Goal: Information Seeking & Learning: Understand process/instructions

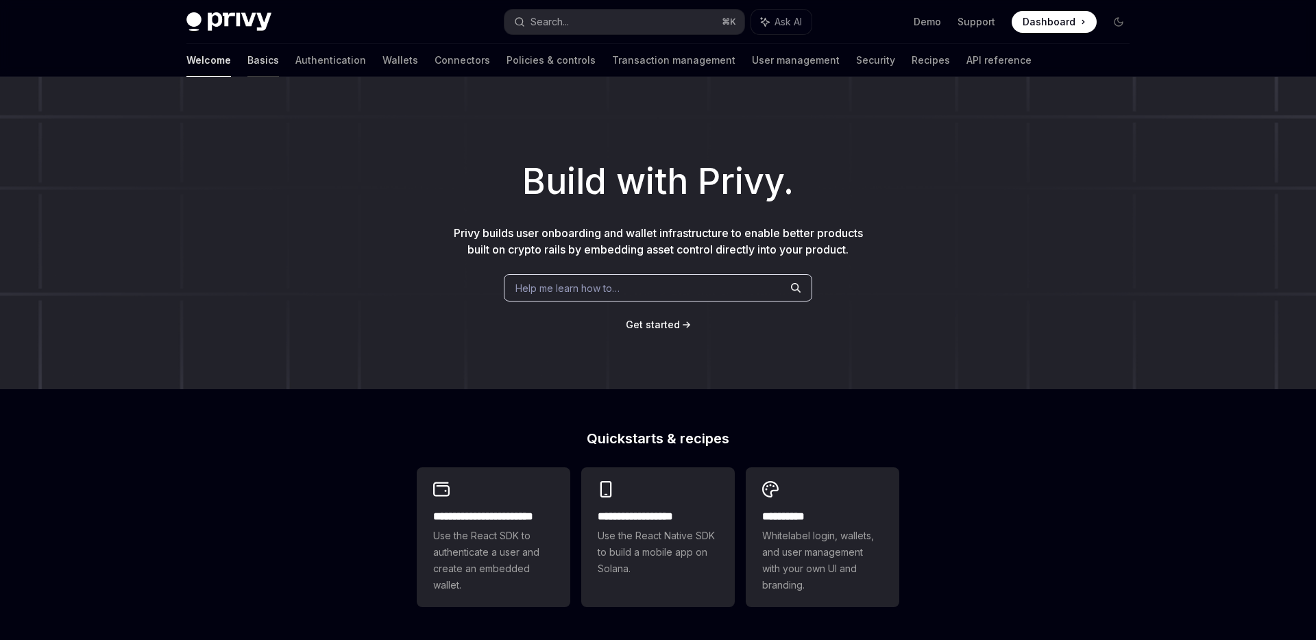
click at [248, 63] on link "Basics" at bounding box center [264, 60] width 32 height 33
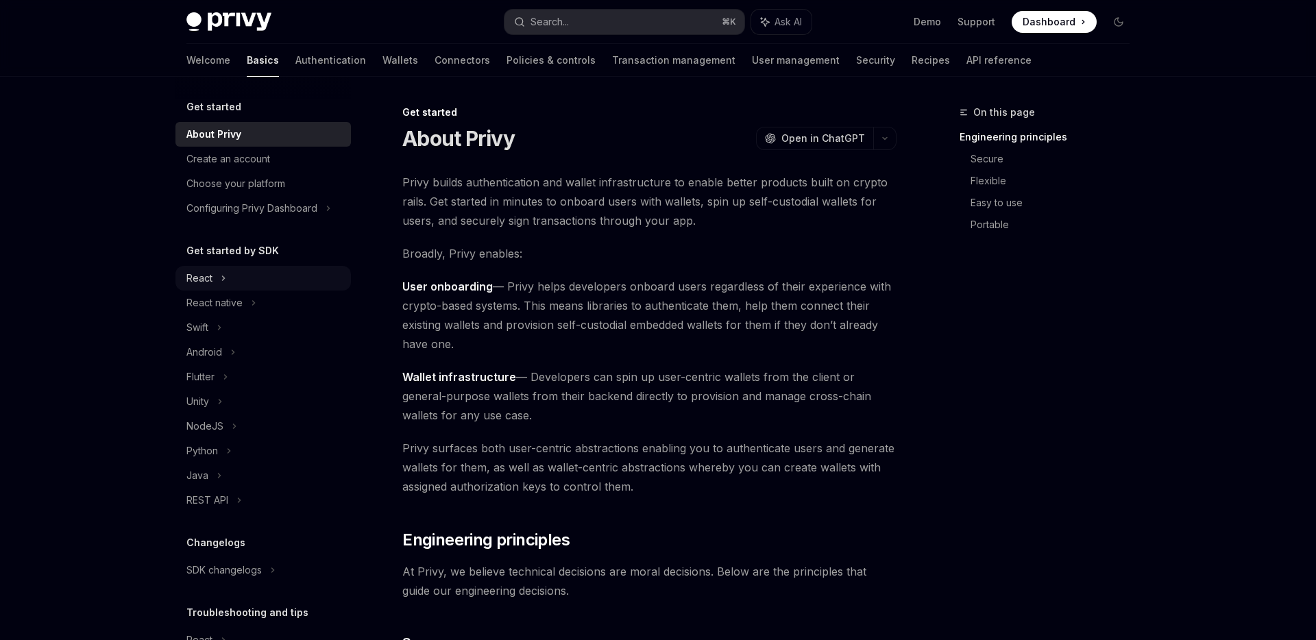
click at [204, 285] on div "React" at bounding box center [199, 278] width 26 height 16
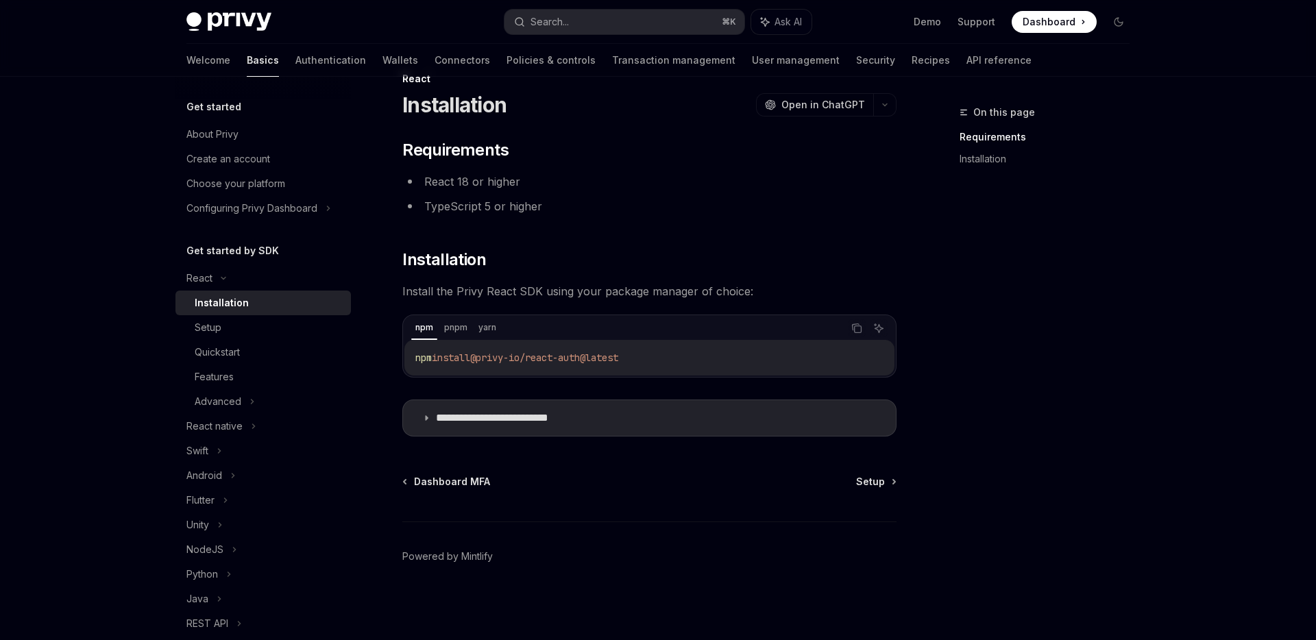
scroll to position [33, 0]
click at [405, 485] on icon at bounding box center [405, 483] width 2 height 4
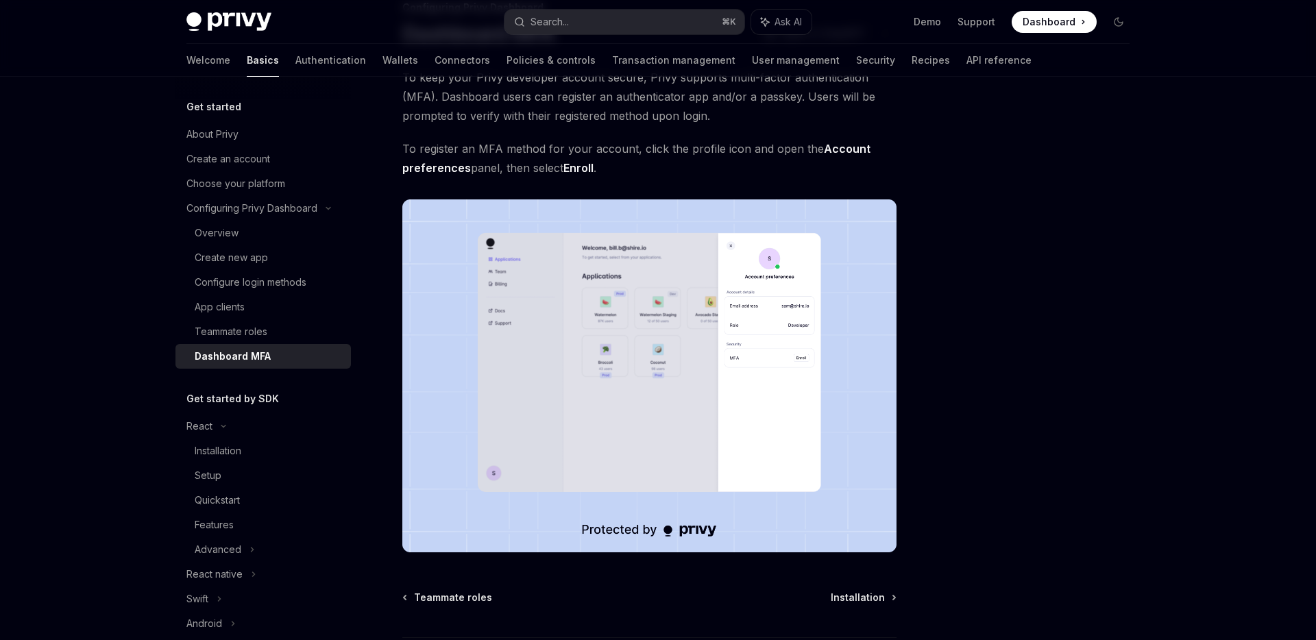
scroll to position [70, 0]
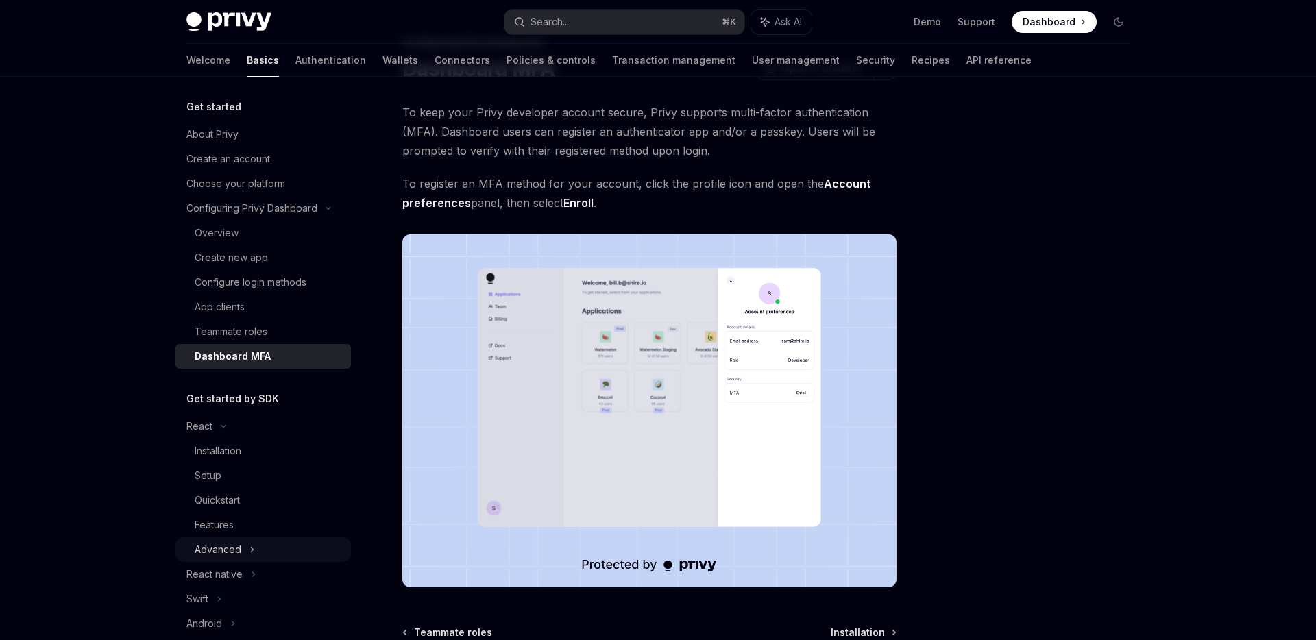
click at [219, 543] on div "Advanced" at bounding box center [218, 550] width 47 height 16
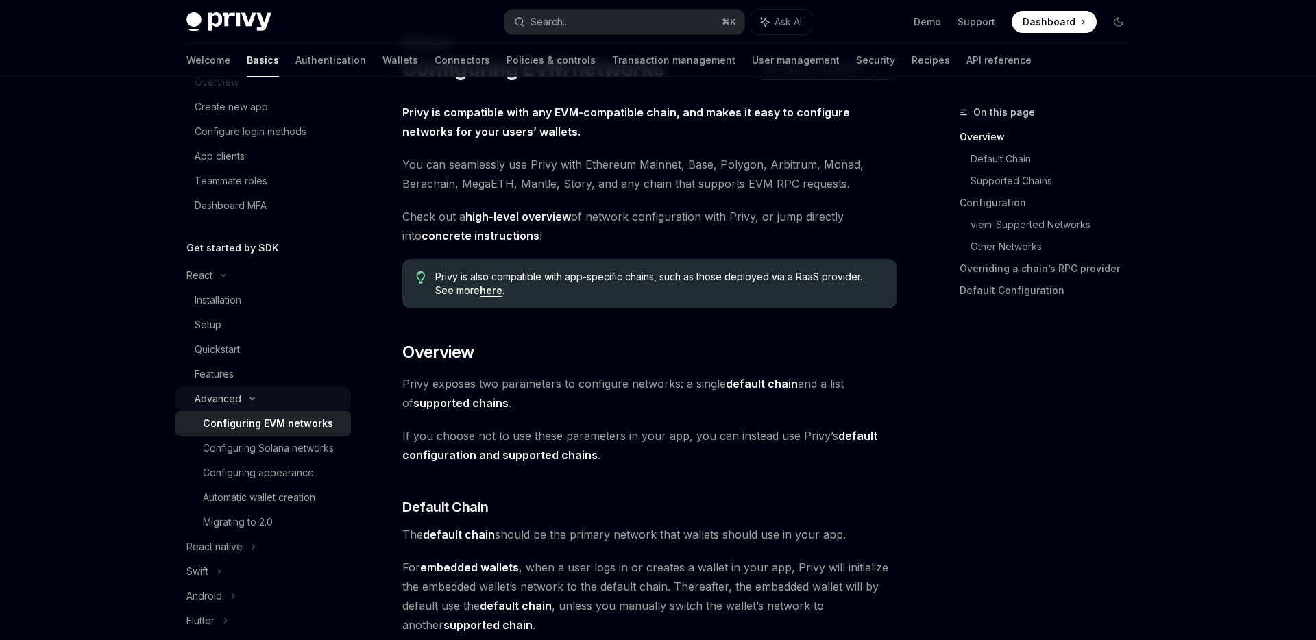
scroll to position [170, 0]
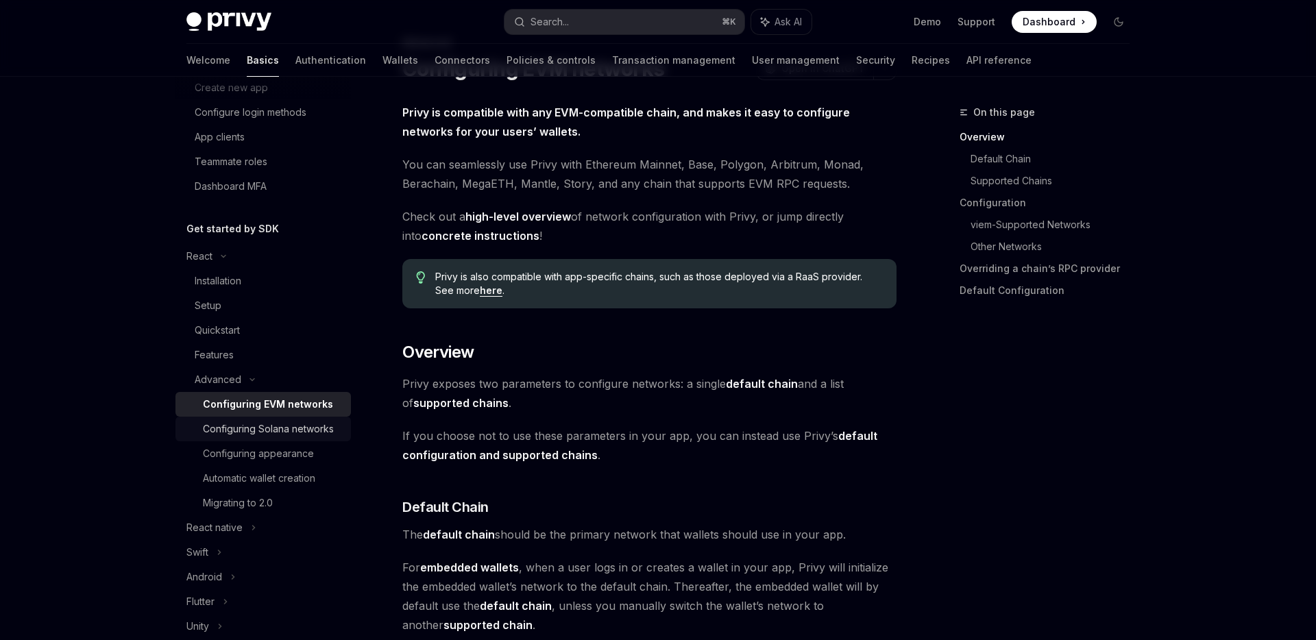
click at [259, 433] on div "Configuring Solana networks" at bounding box center [268, 429] width 131 height 16
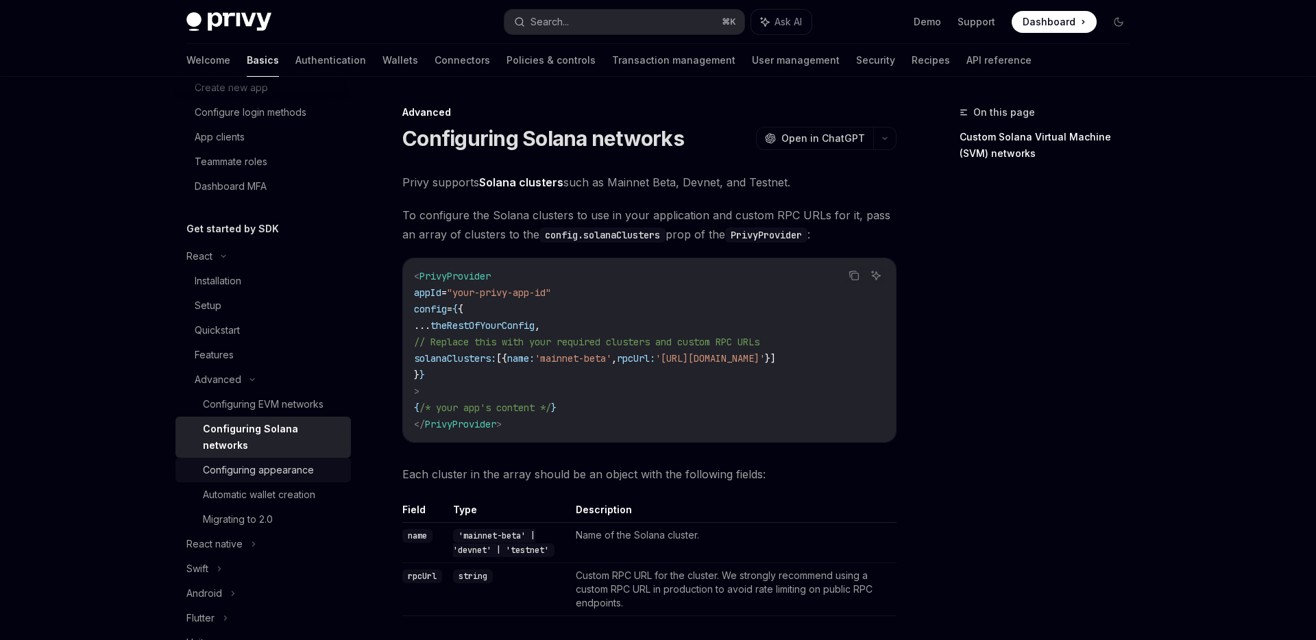
click at [253, 462] on div "Configuring appearance" at bounding box center [258, 470] width 111 height 16
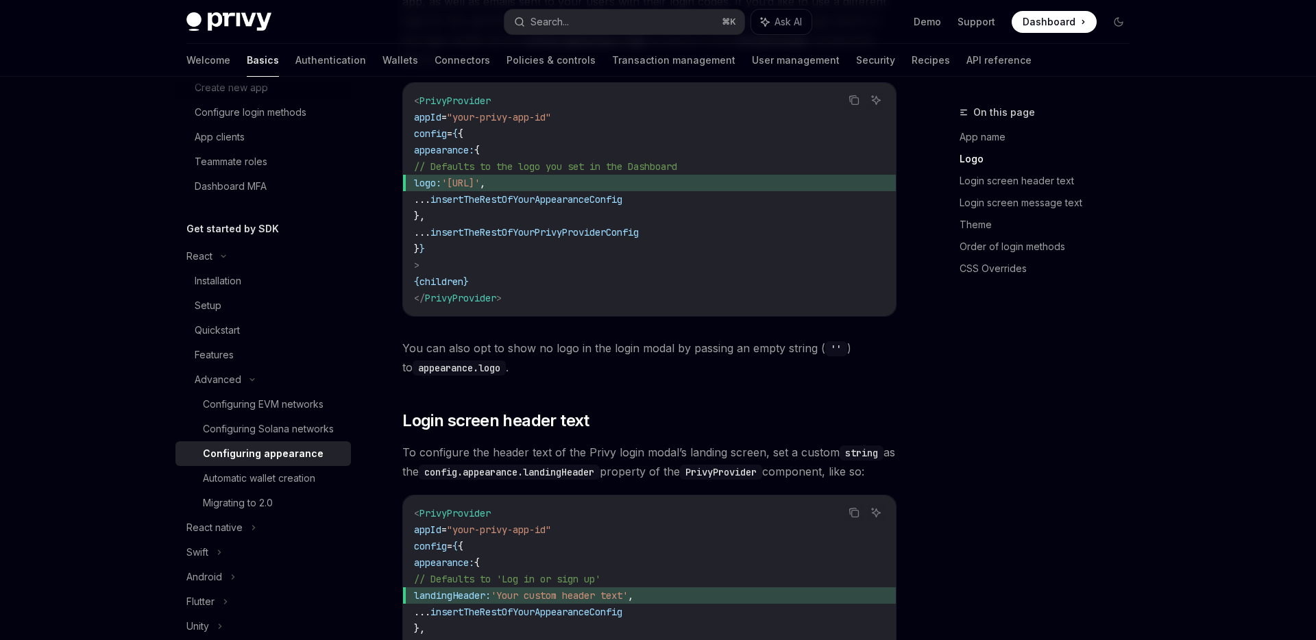
scroll to position [751, 0]
click at [212, 355] on div "Features" at bounding box center [214, 355] width 39 height 16
type textarea "*"
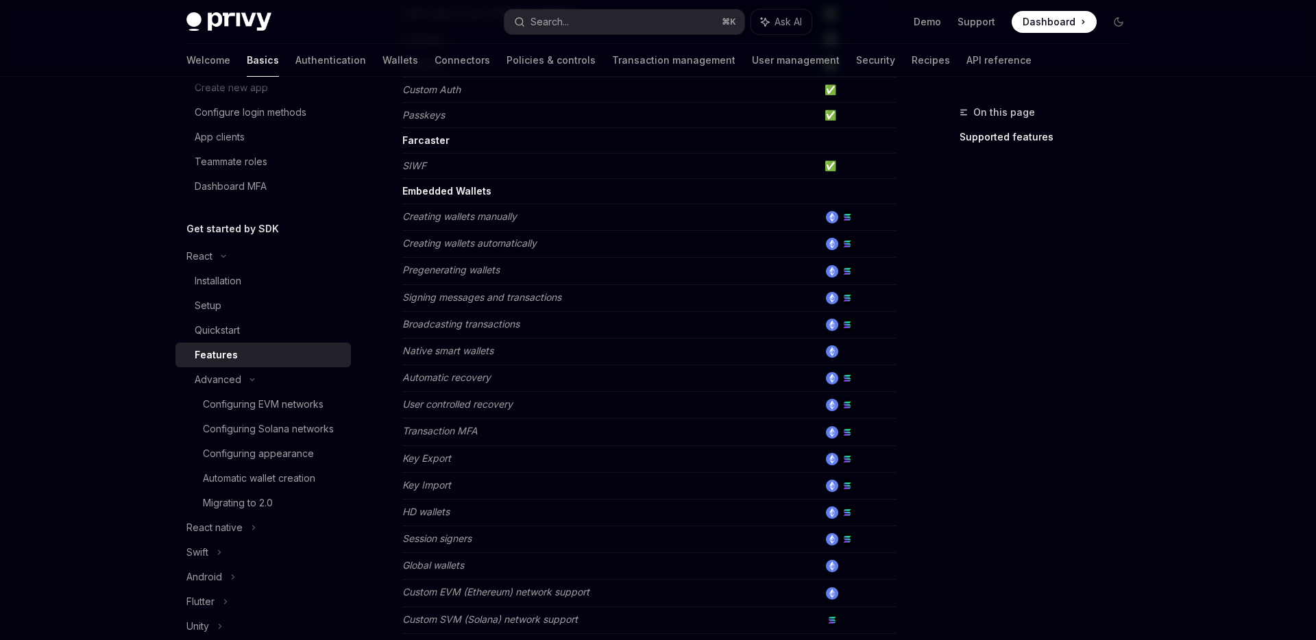
scroll to position [357, 0]
drag, startPoint x: 404, startPoint y: 433, endPoint x: 491, endPoint y: 433, distance: 87.1
click at [491, 433] on td "Transaction MFA" at bounding box center [610, 431] width 417 height 27
click at [847, 431] on img at bounding box center [847, 431] width 12 height 12
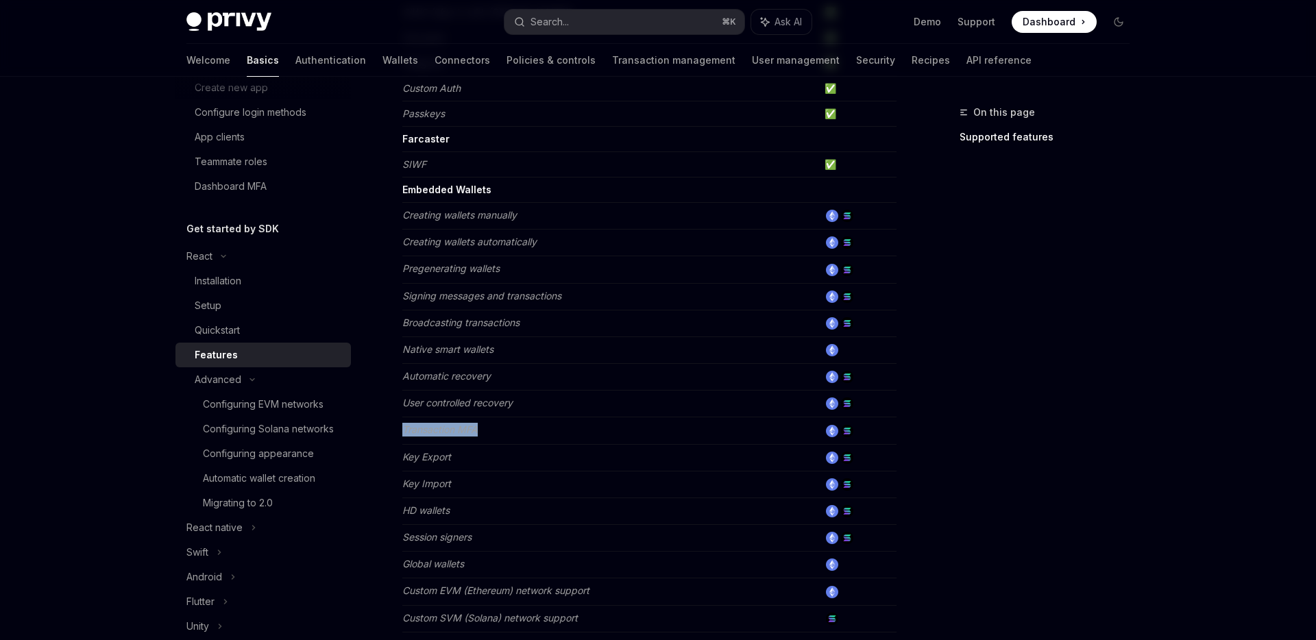
click at [847, 431] on img at bounding box center [847, 431] width 12 height 12
click at [551, 23] on div "Search..." at bounding box center [550, 22] width 38 height 16
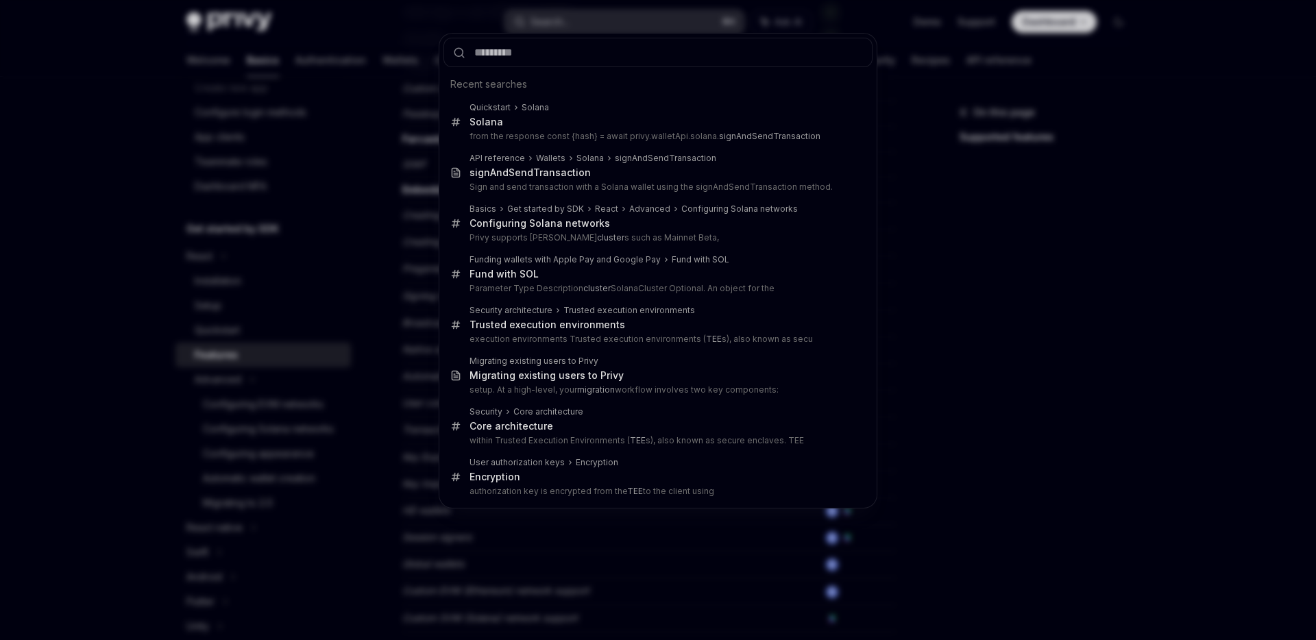
type input "**********"
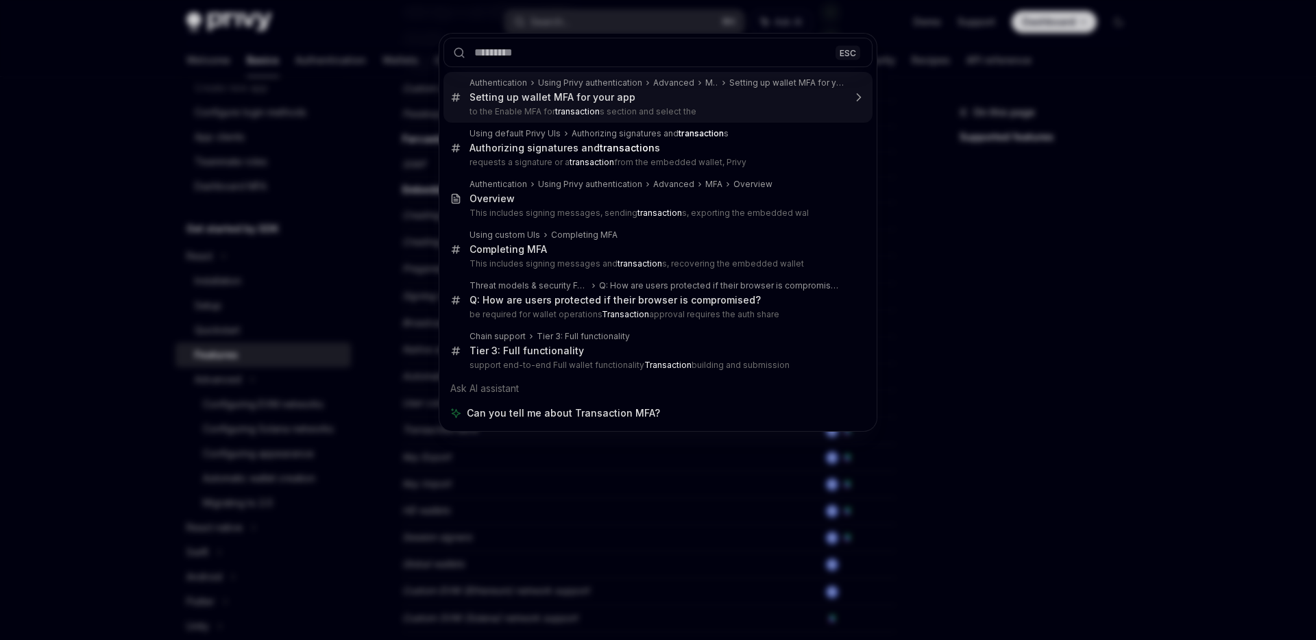
type textarea "*"
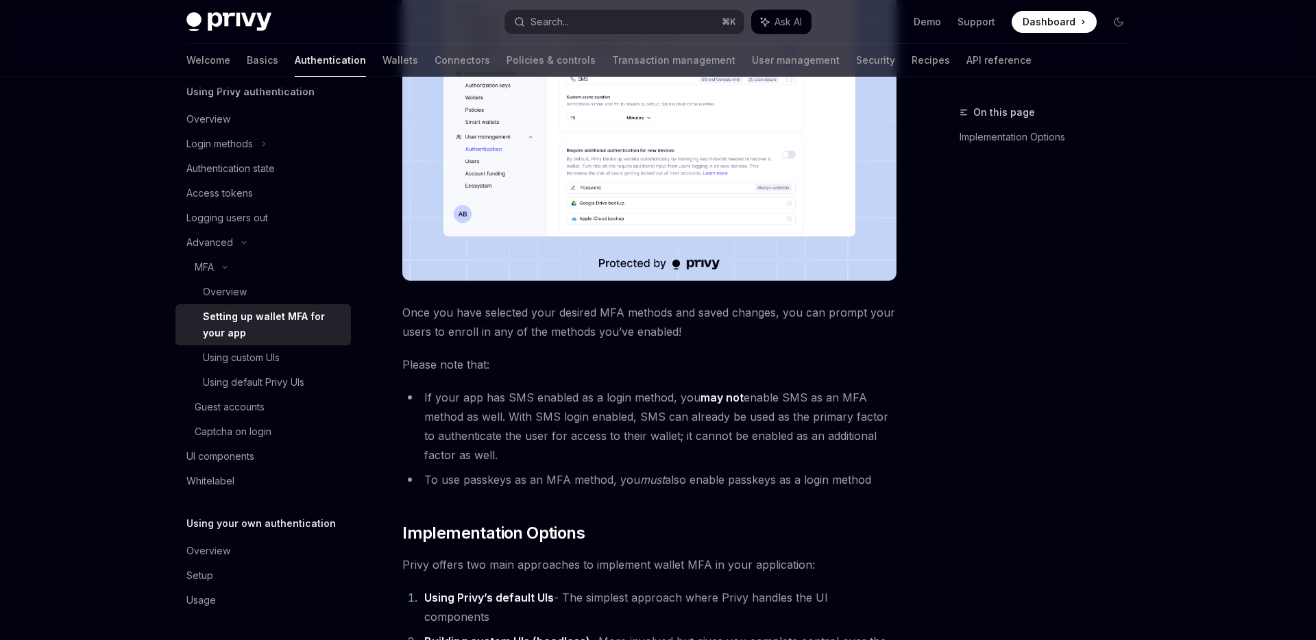
scroll to position [62, 0]
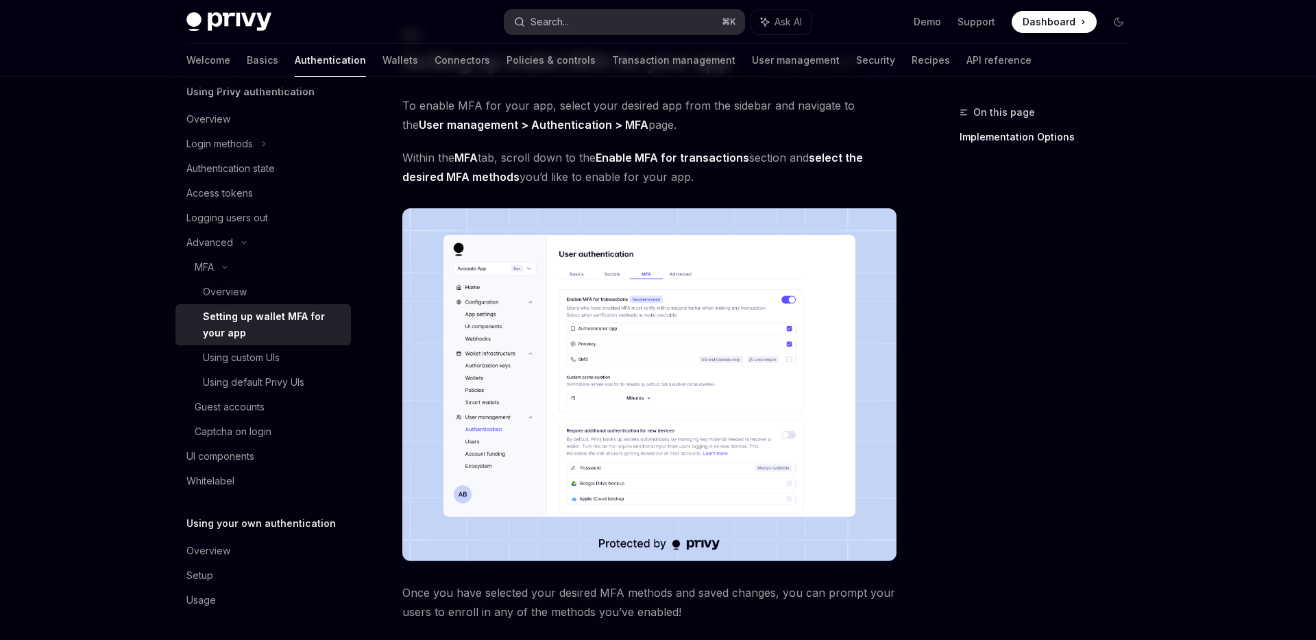
click at [577, 11] on button "Search... ⌘ K" at bounding box center [625, 22] width 240 height 25
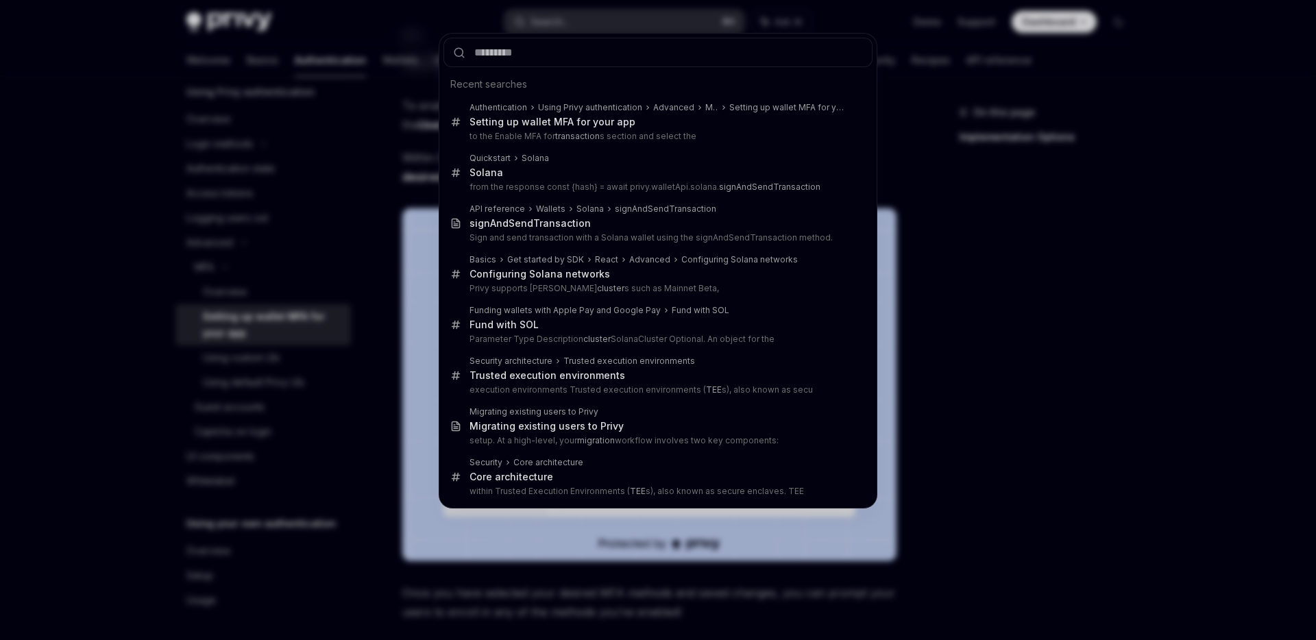
type input "**********"
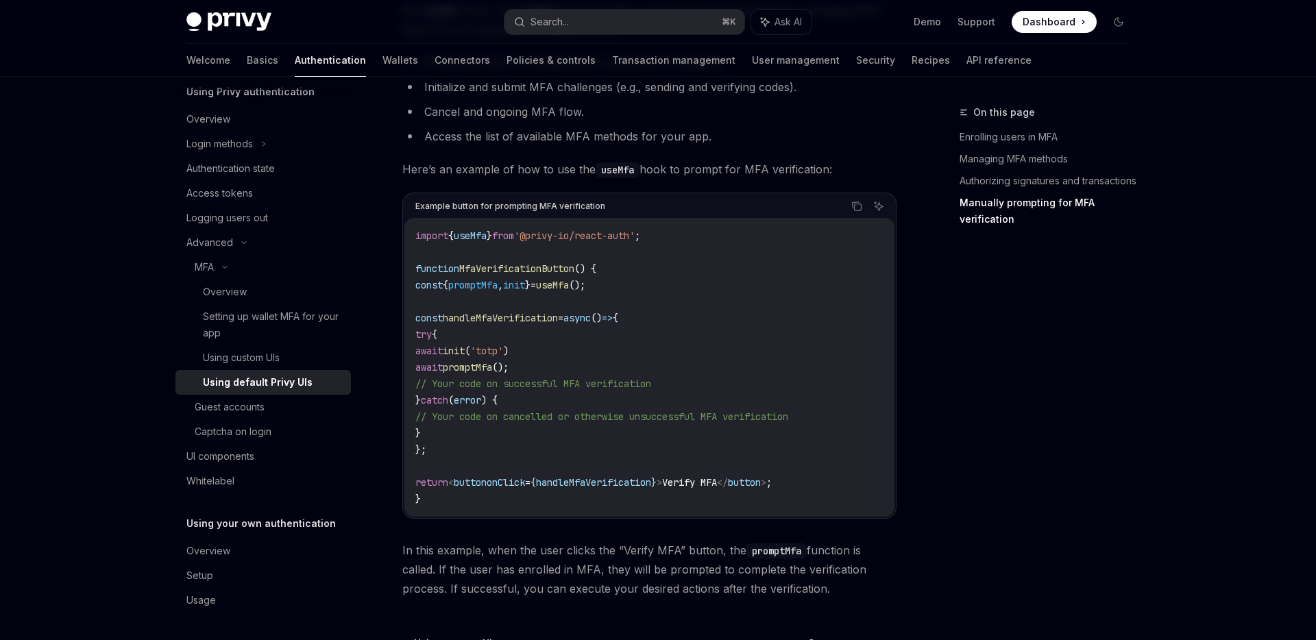
scroll to position [2518, 0]
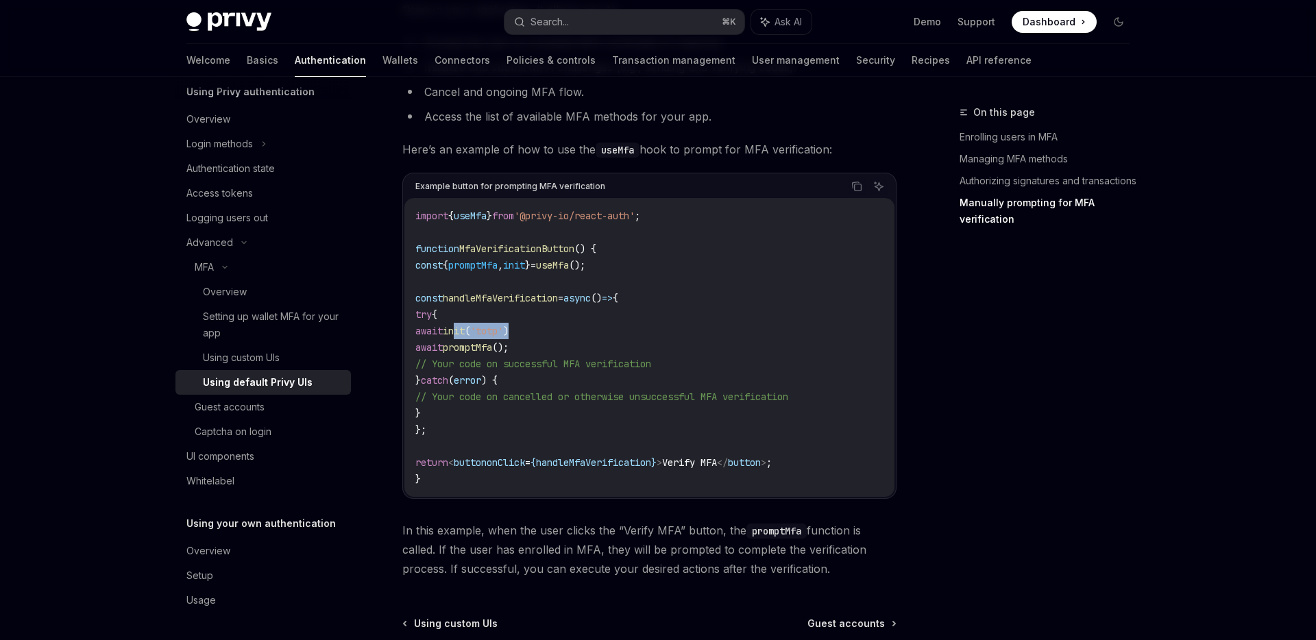
drag, startPoint x: 491, startPoint y: 344, endPoint x: 557, endPoint y: 336, distance: 67.0
click at [557, 336] on code "import { useMfa } from '@privy-io/react-auth' ; function MfaVerificationButton …" at bounding box center [649, 348] width 468 height 280
drag, startPoint x: 481, startPoint y: 363, endPoint x: 529, endPoint y: 359, distance: 48.2
click at [492, 354] on span "promptMfa" at bounding box center [467, 347] width 49 height 12
drag, startPoint x: 455, startPoint y: 376, endPoint x: 733, endPoint y: 375, distance: 277.7
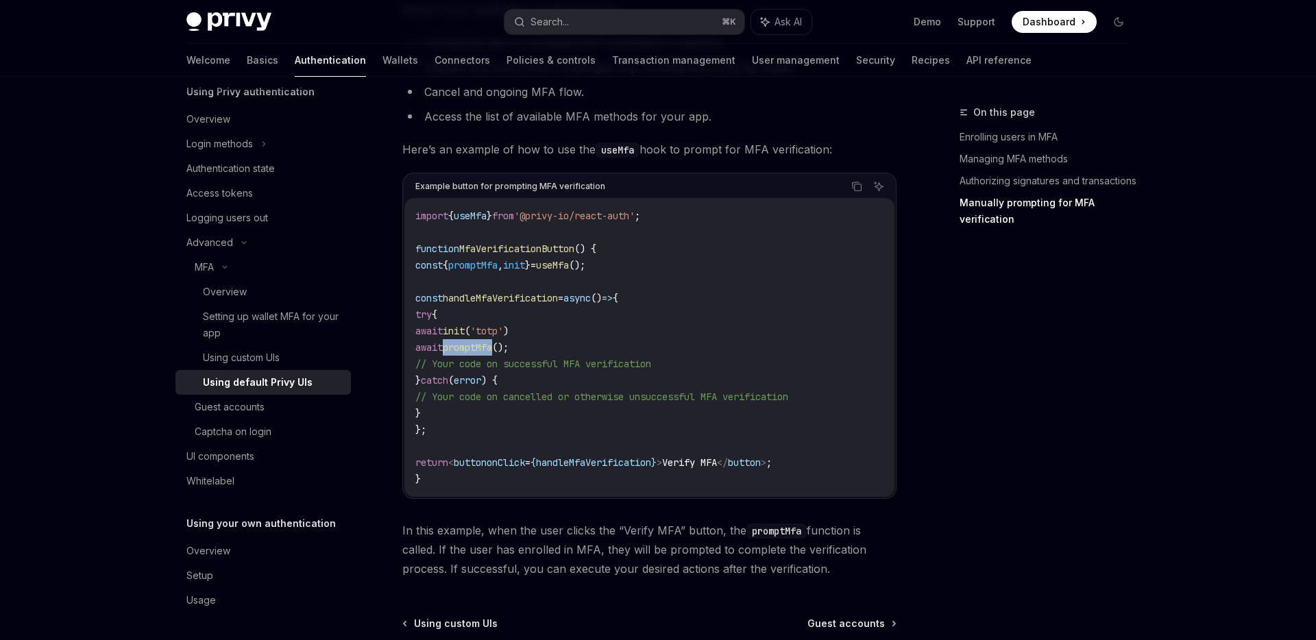
click at [733, 375] on code "import { useMfa } from '@privy-io/react-auth' ; function MfaVerificationButton …" at bounding box center [649, 348] width 468 height 280
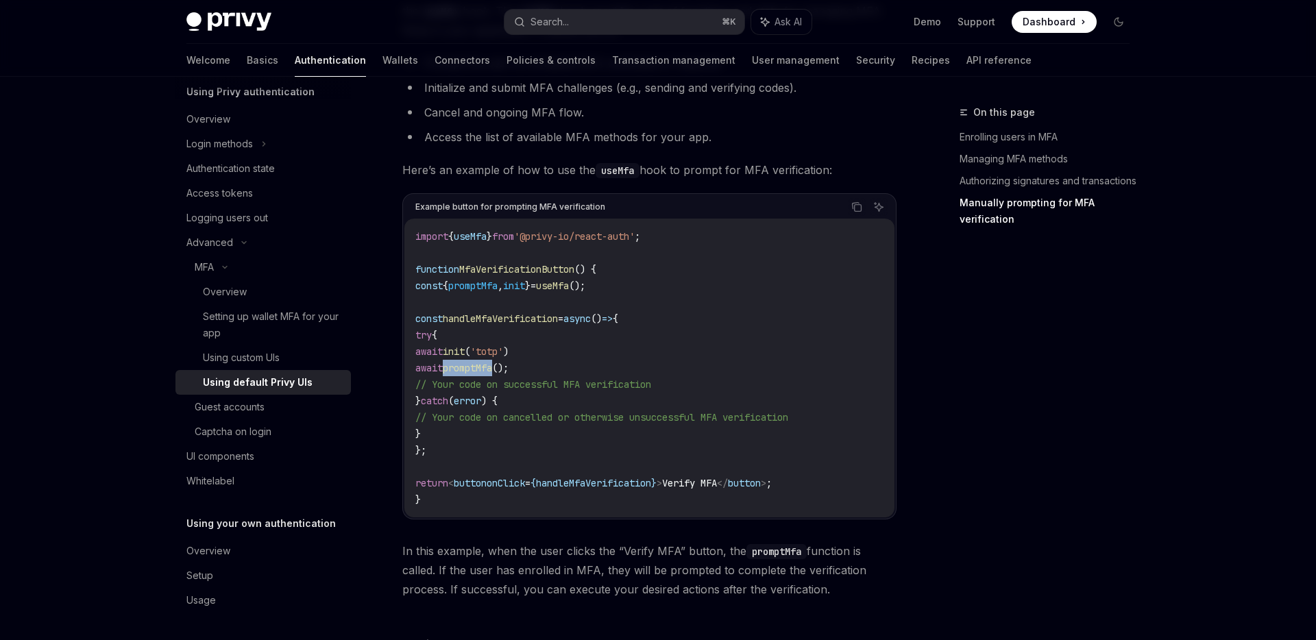
scroll to position [2494, 0]
drag, startPoint x: 695, startPoint y: 495, endPoint x: 751, endPoint y: 494, distance: 56.2
click at [751, 492] on span "return < button onClick = { handleMfaVerification } > Verify MFA </ button > ;" at bounding box center [593, 486] width 357 height 12
click at [270, 351] on div "Using custom UIs" at bounding box center [241, 358] width 77 height 16
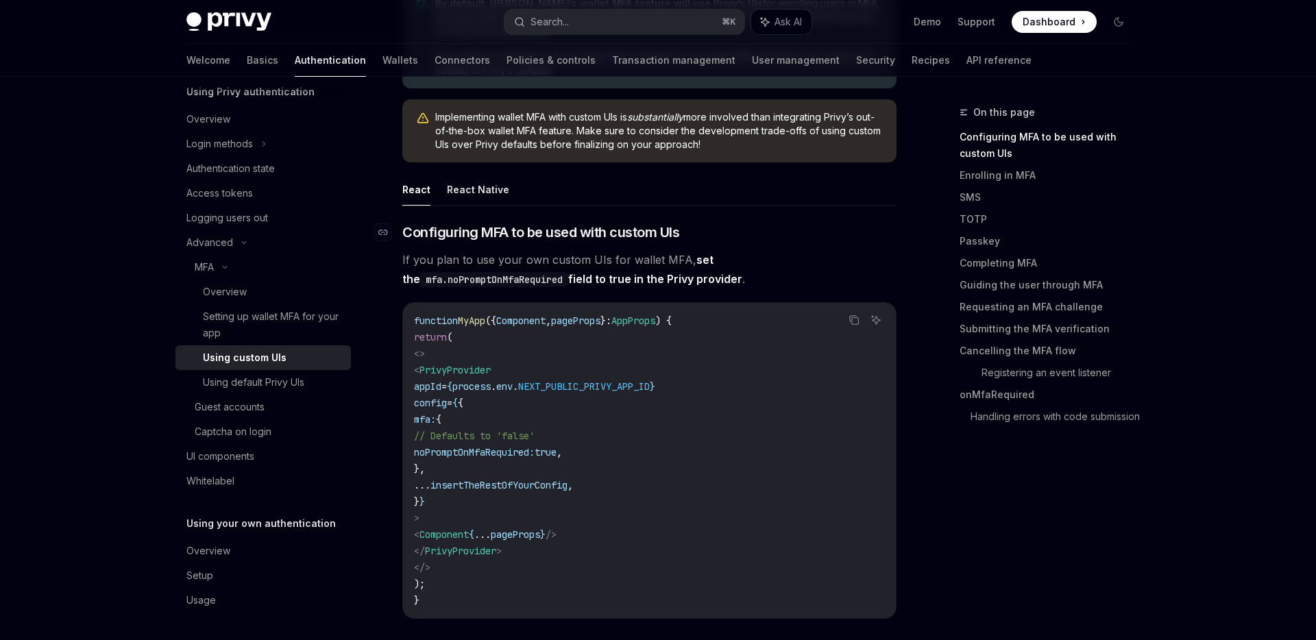
scroll to position [267, 0]
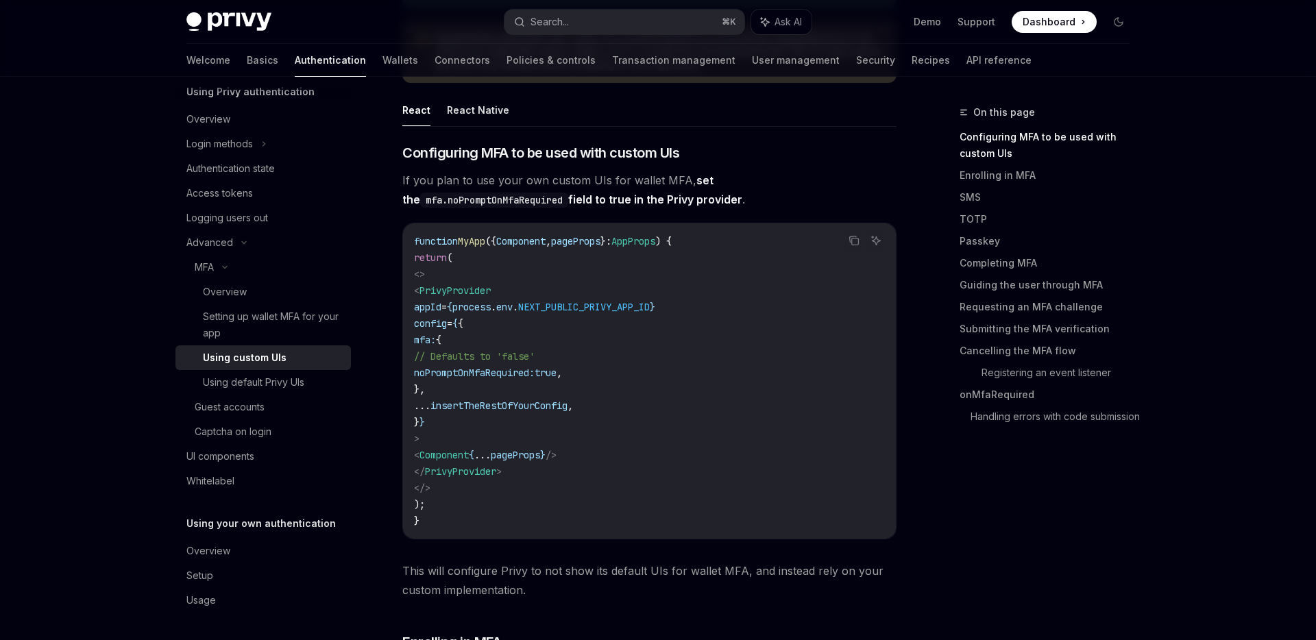
click at [505, 374] on span "noPromptOnMfaRequired:" at bounding box center [474, 373] width 121 height 12
click at [289, 386] on div "Using default Privy UIs" at bounding box center [253, 382] width 101 height 16
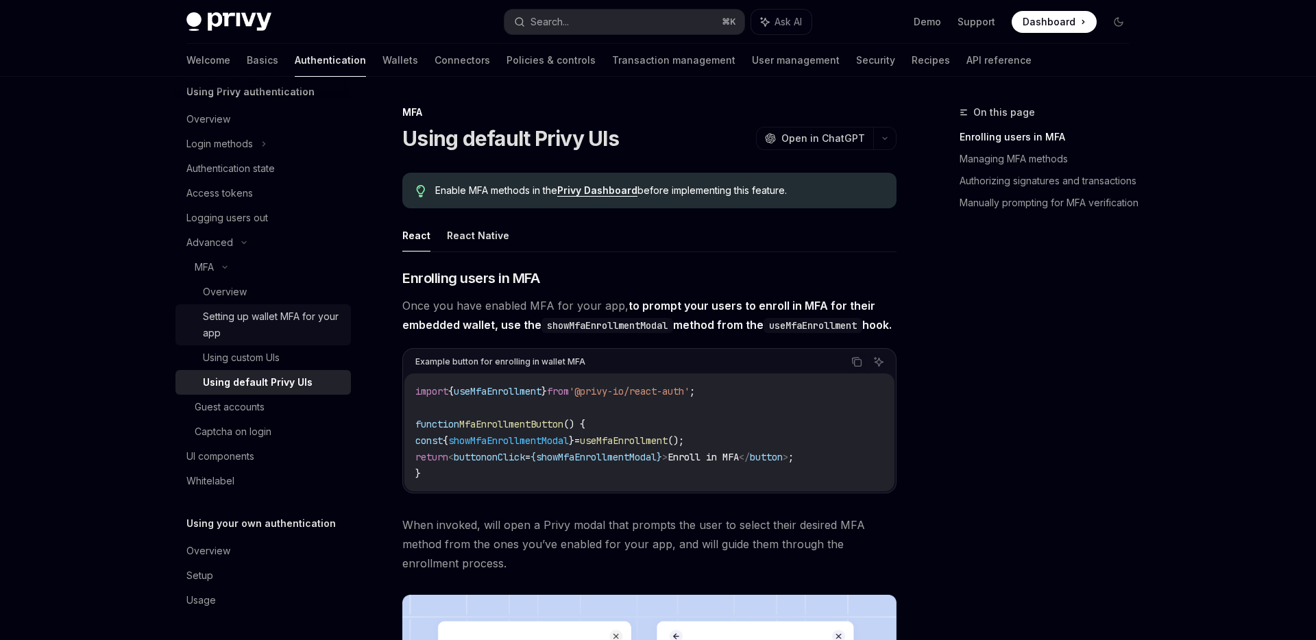
click at [221, 318] on div "Setting up wallet MFA for your app" at bounding box center [273, 325] width 140 height 33
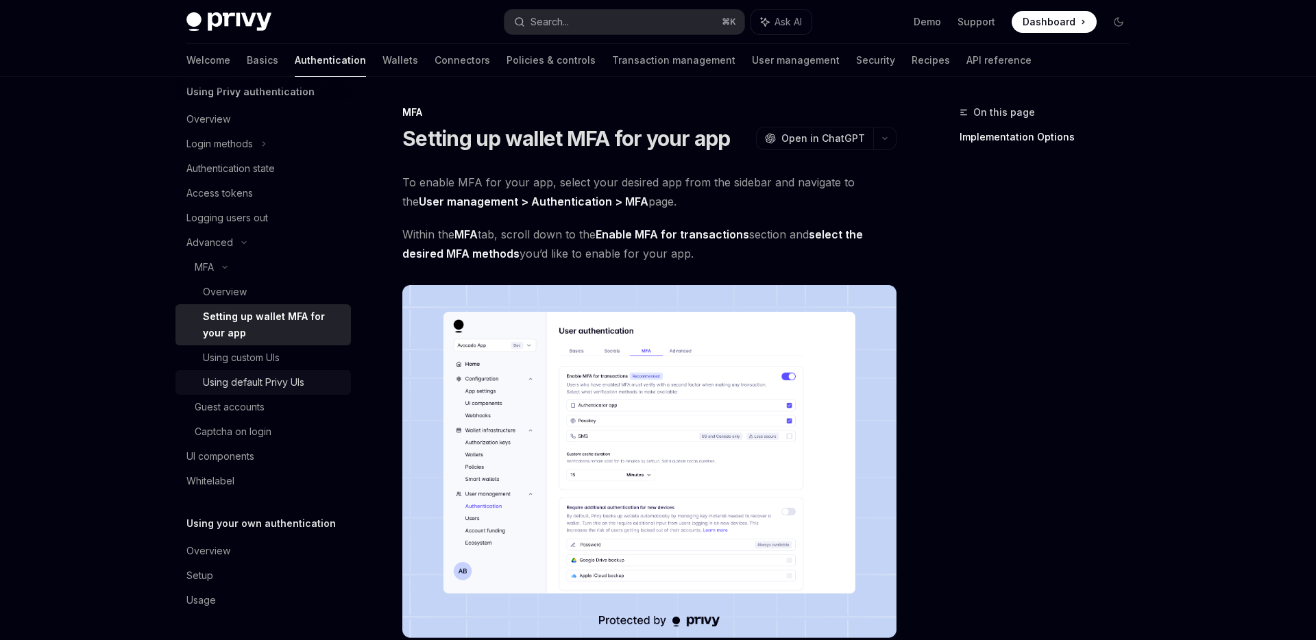
click at [241, 382] on div "Using default Privy UIs" at bounding box center [253, 382] width 101 height 16
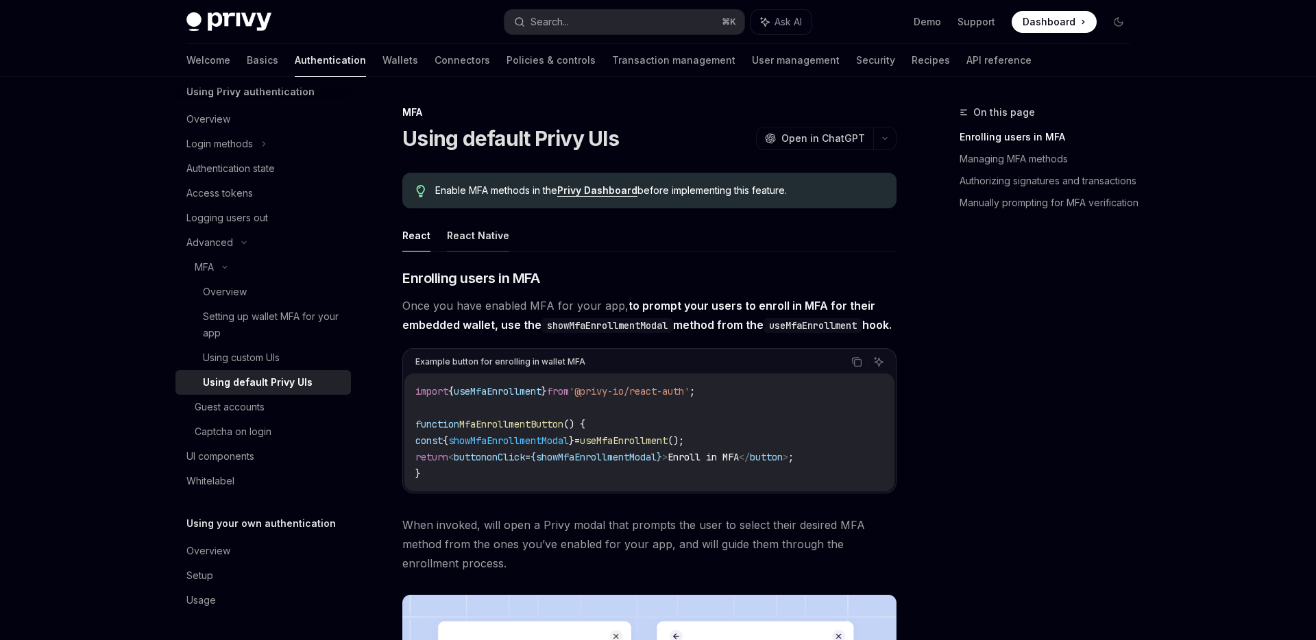
click at [488, 239] on button "React Native" at bounding box center [478, 235] width 62 height 32
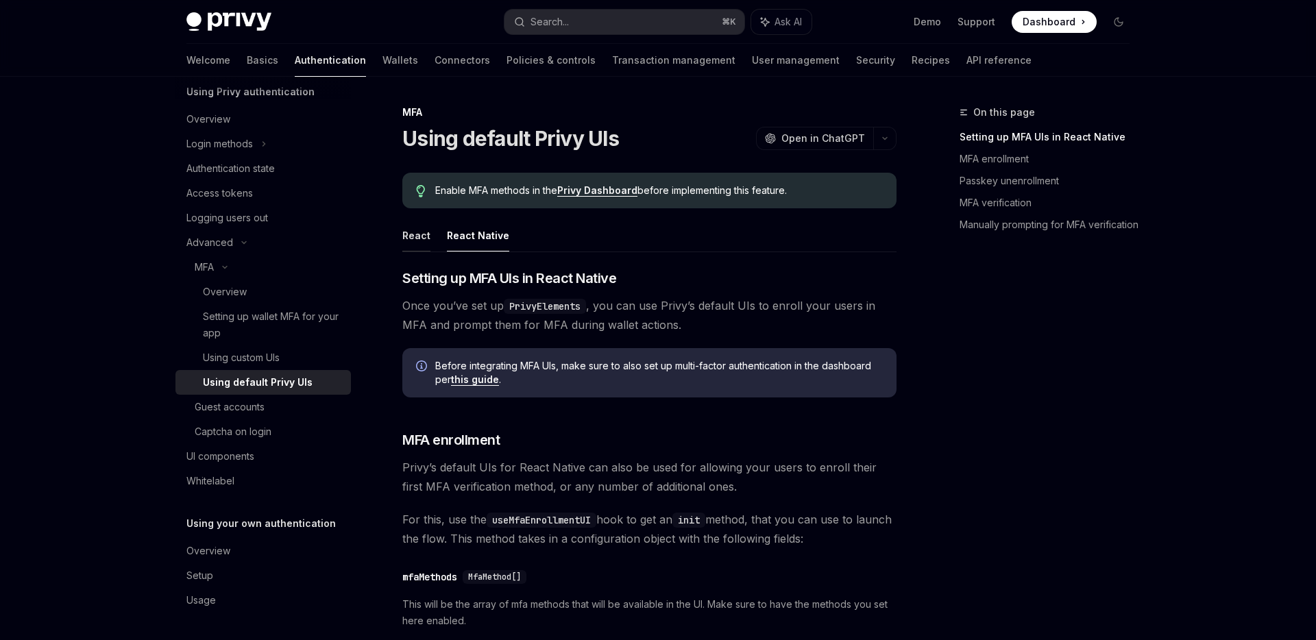
click at [409, 239] on button "React" at bounding box center [416, 235] width 28 height 32
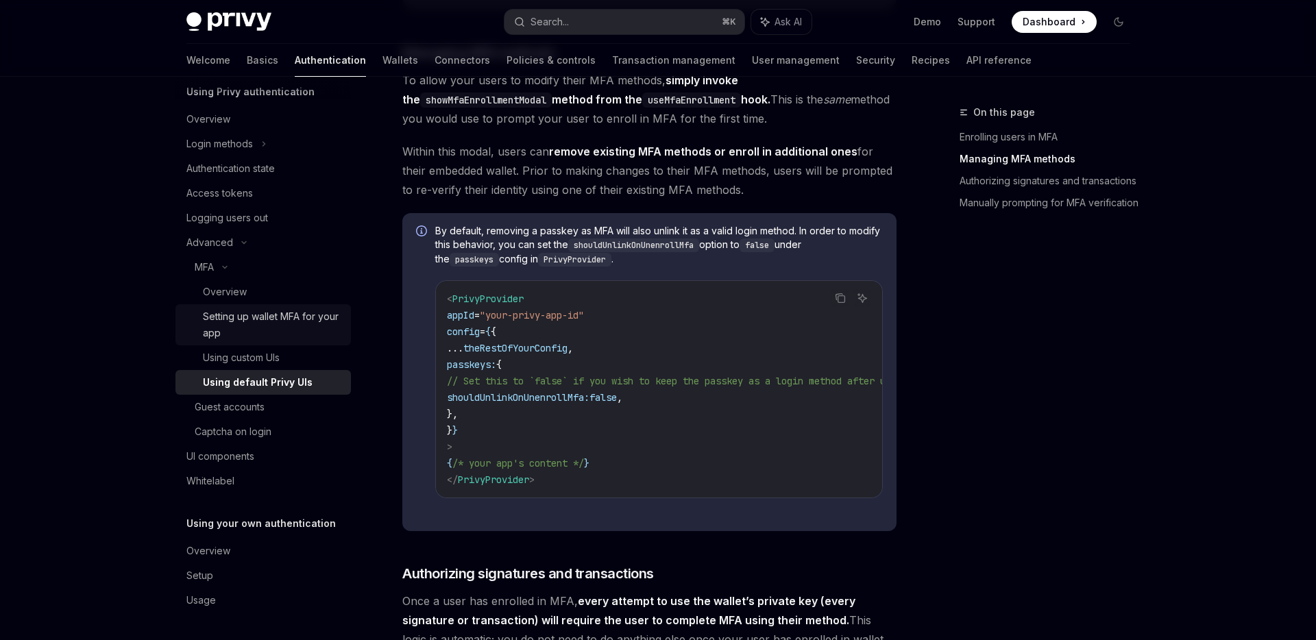
click at [256, 322] on div "Setting up wallet MFA for your app" at bounding box center [273, 325] width 140 height 33
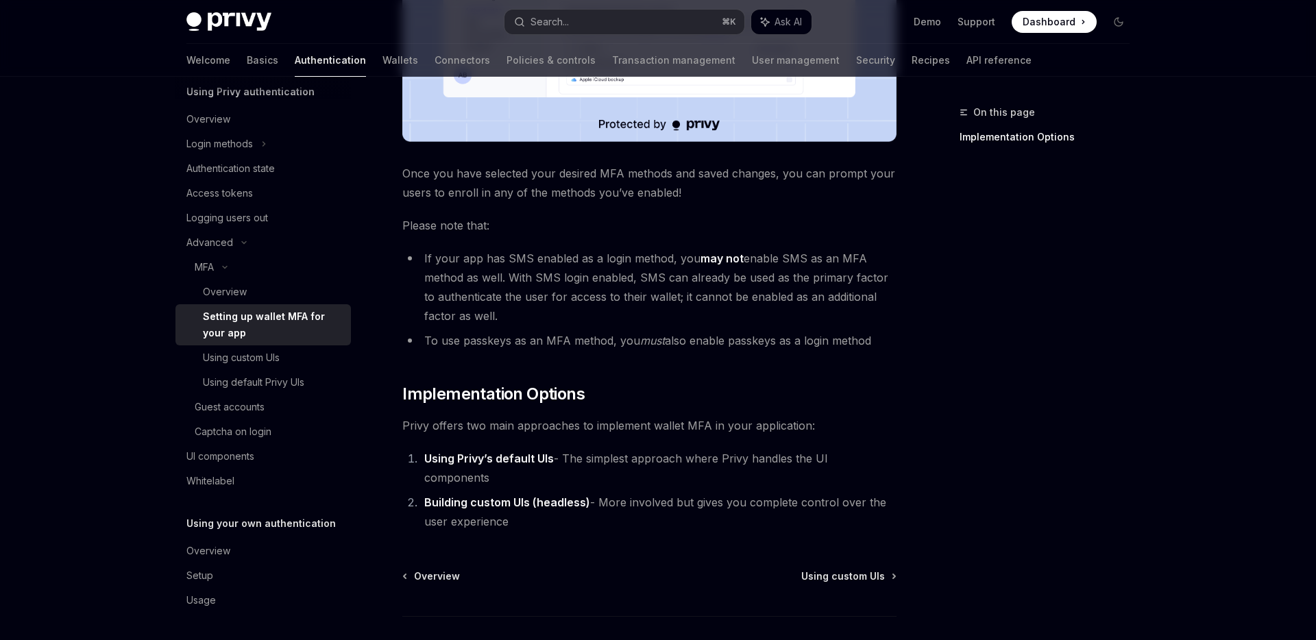
scroll to position [572, 0]
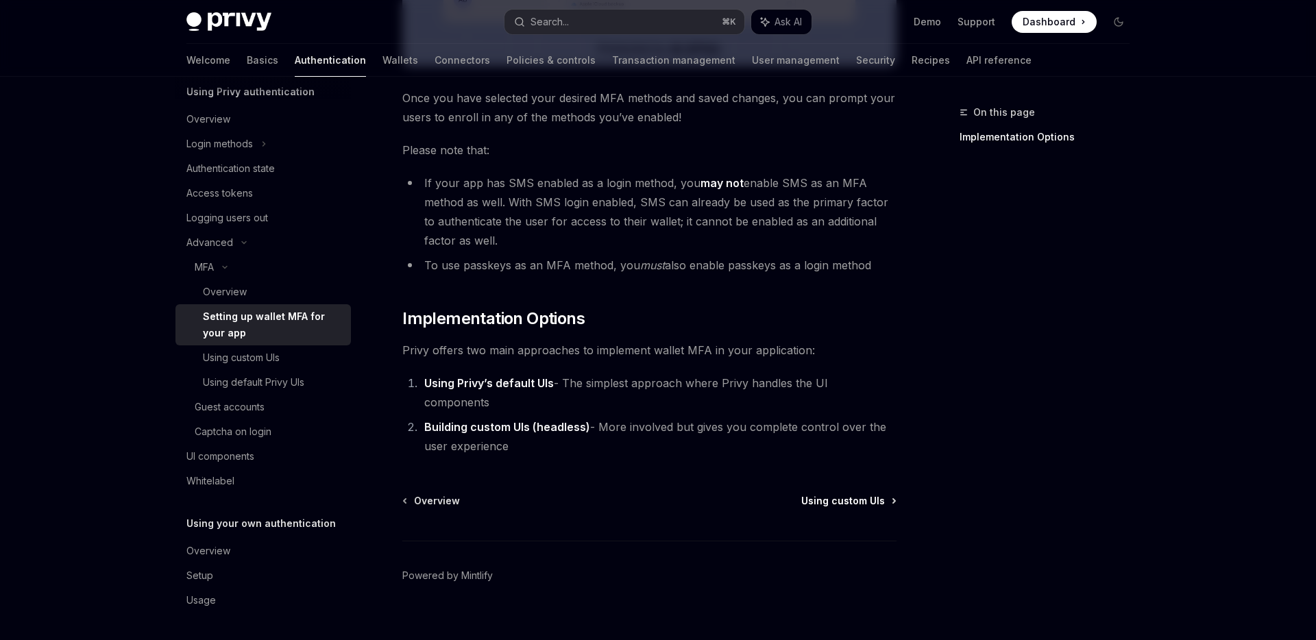
click at [854, 494] on span "Using custom UIs" at bounding box center [844, 501] width 84 height 14
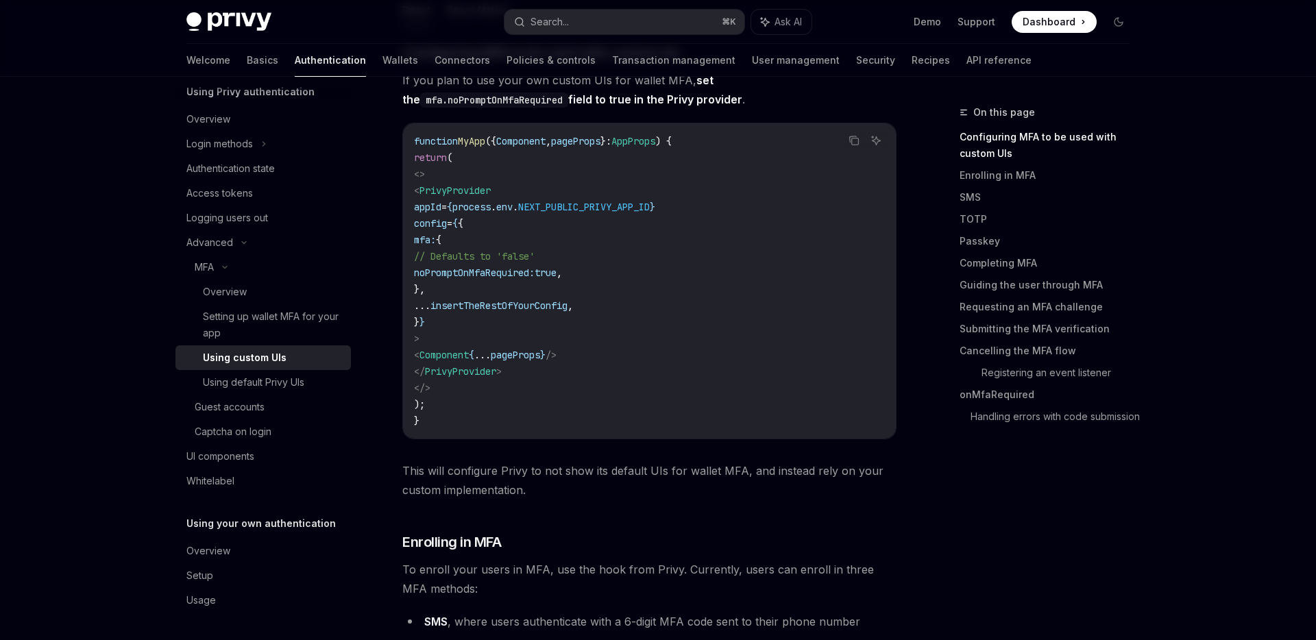
scroll to position [372, 0]
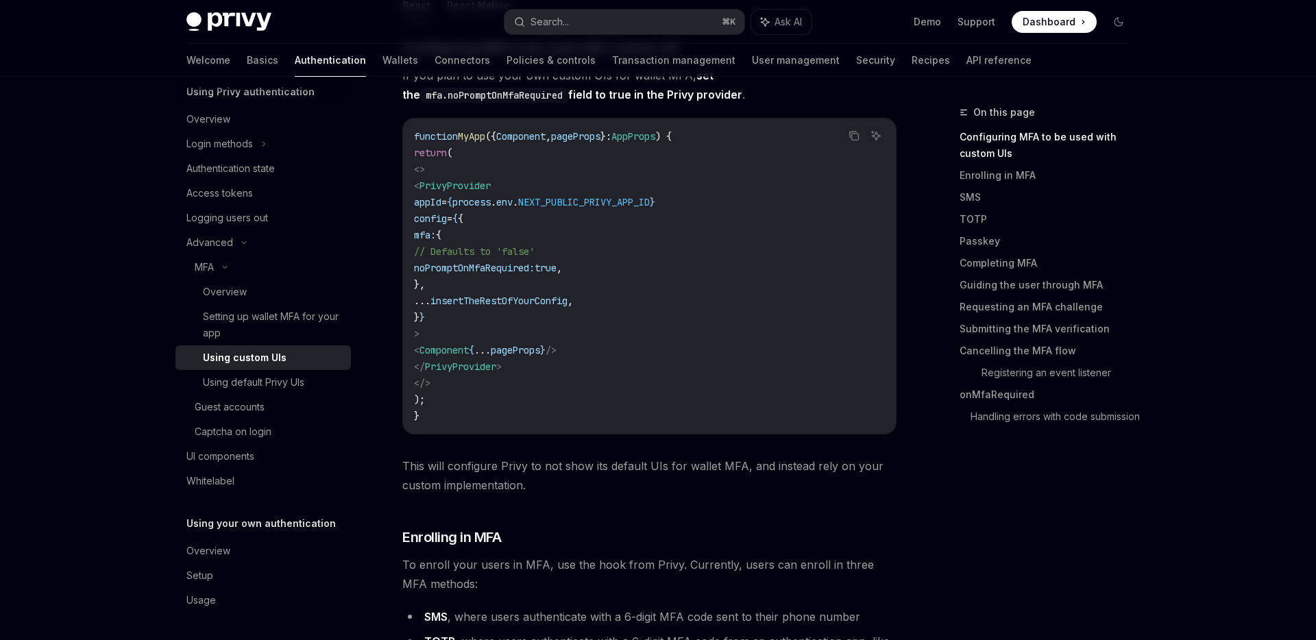
click at [524, 266] on span "noPromptOnMfaRequired:" at bounding box center [474, 268] width 121 height 12
copy span "noPromptOnMfaRequired"
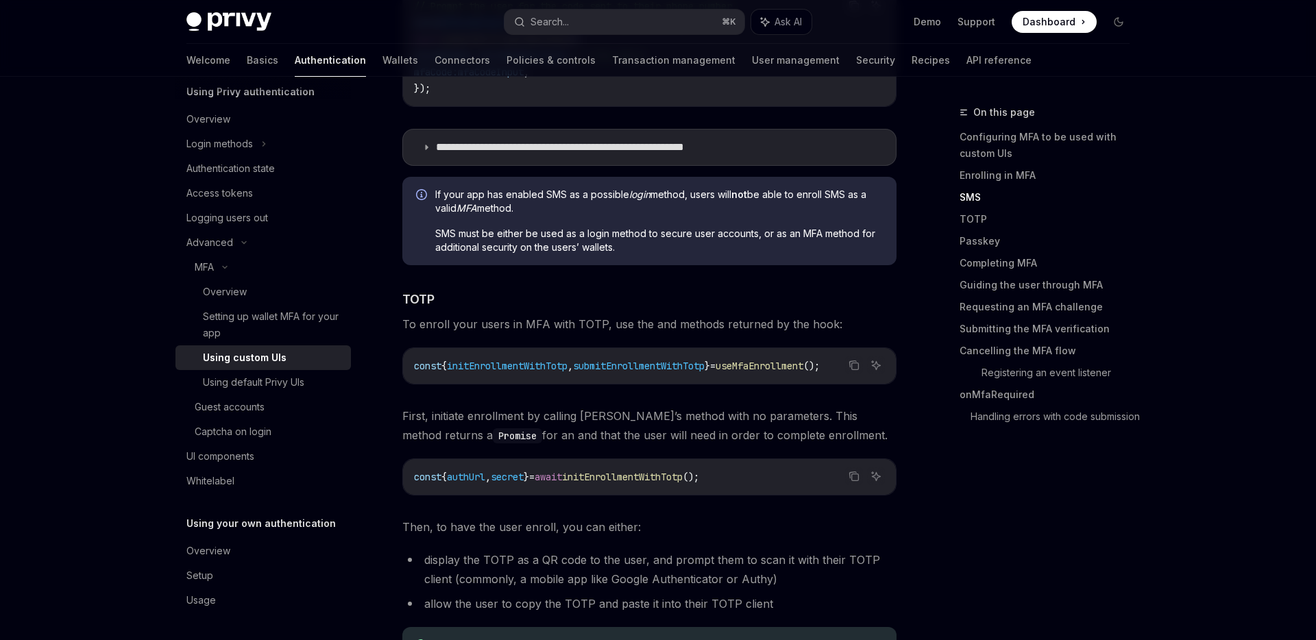
scroll to position [1630, 0]
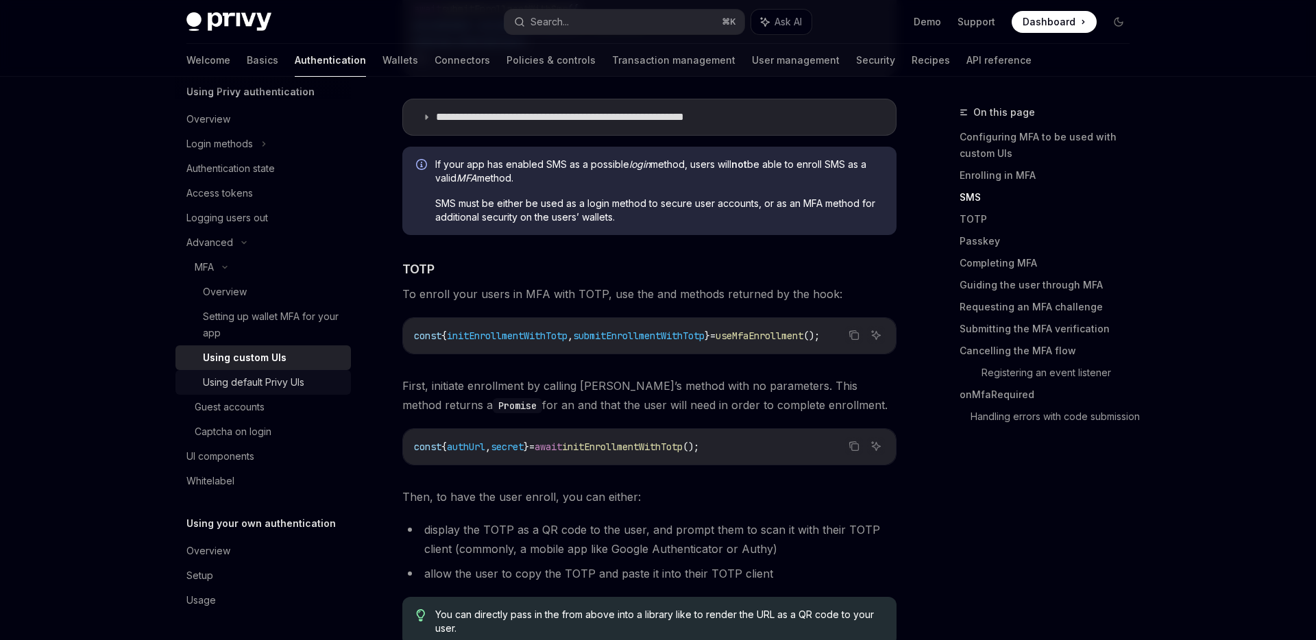
click at [255, 380] on div "Using default Privy UIs" at bounding box center [253, 382] width 101 height 16
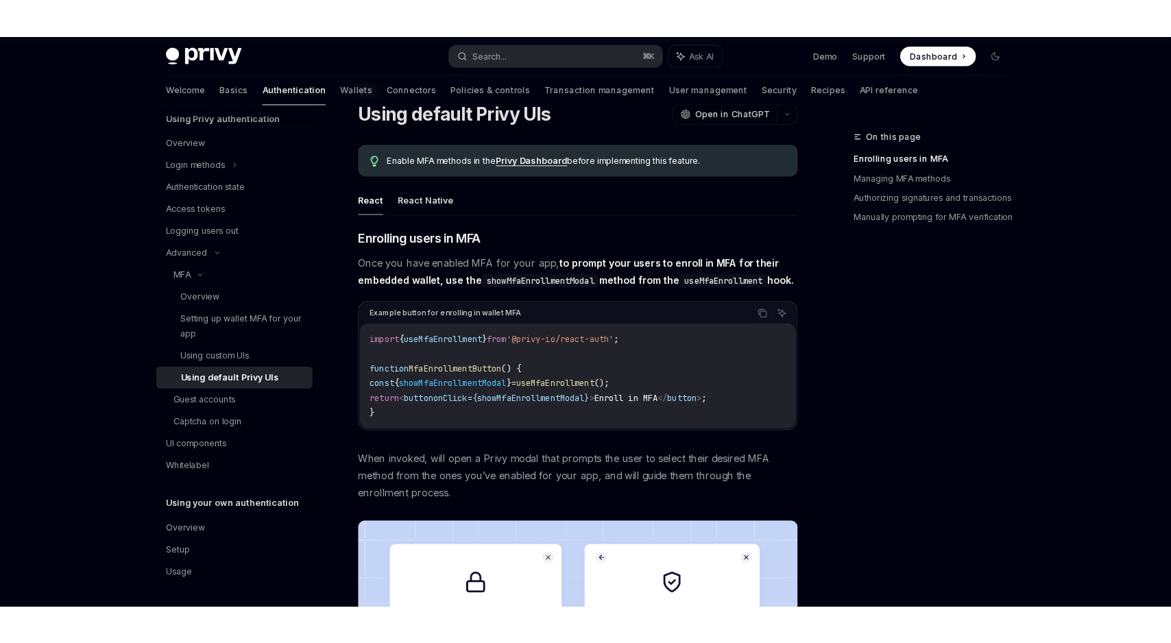
scroll to position [55, 0]
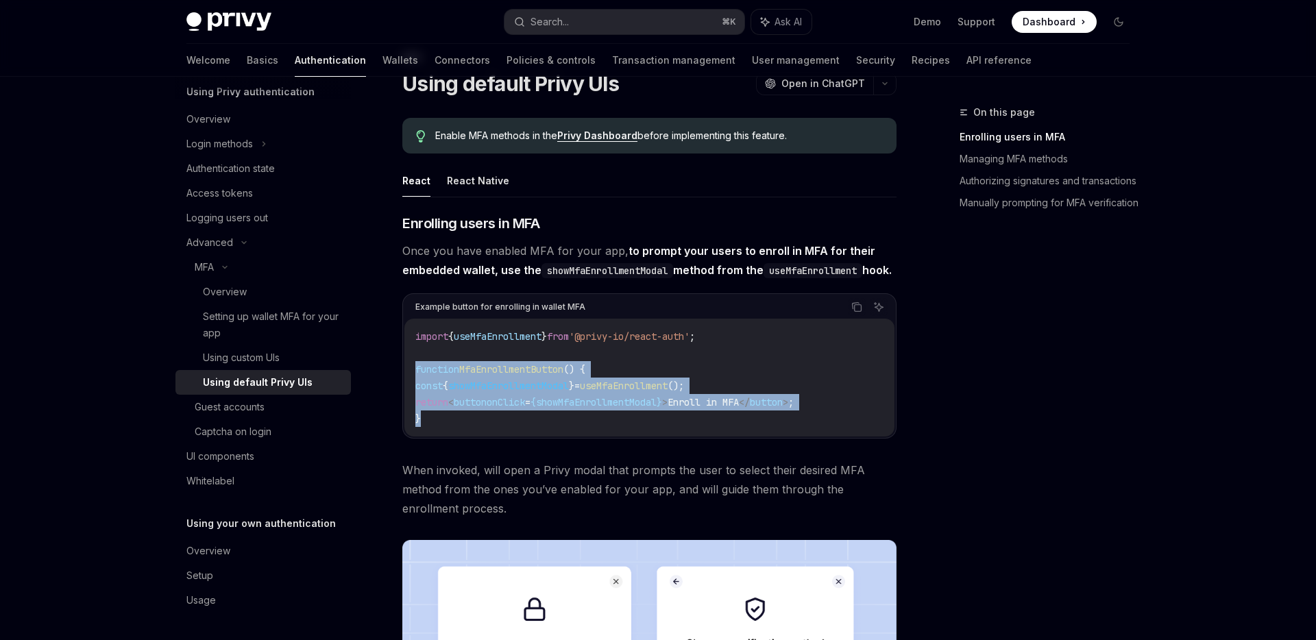
drag, startPoint x: 415, startPoint y: 389, endPoint x: 437, endPoint y: 442, distance: 56.3
click at [437, 427] on code "import { useMfaEnrollment } from '@privy-io/react-auth' ; function MfaEnrollmen…" at bounding box center [649, 377] width 468 height 99
click at [441, 427] on code "import { useMfaEnrollment } from '@privy-io/react-auth' ; function MfaEnrollmen…" at bounding box center [649, 377] width 468 height 99
drag, startPoint x: 423, startPoint y: 440, endPoint x: 409, endPoint y: 381, distance: 60.7
click at [409, 381] on div "import { useMfaEnrollment } from '@privy-io/react-auth' ; function MfaEnrollmen…" at bounding box center [650, 378] width 490 height 118
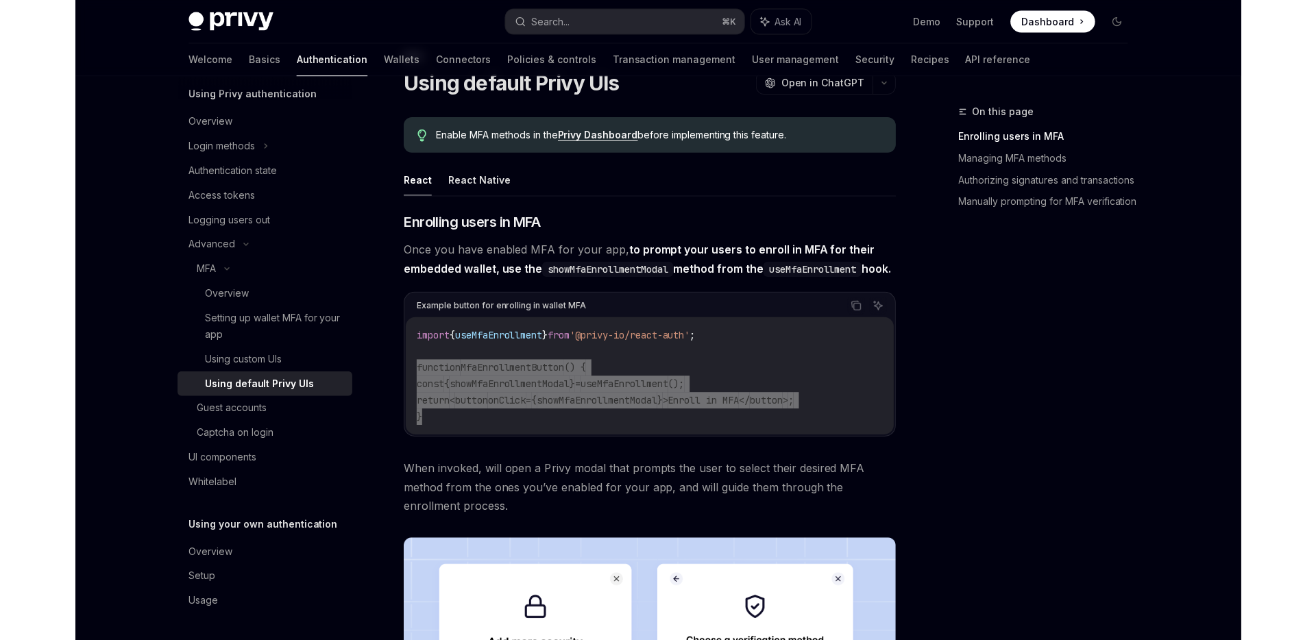
scroll to position [62, 0]
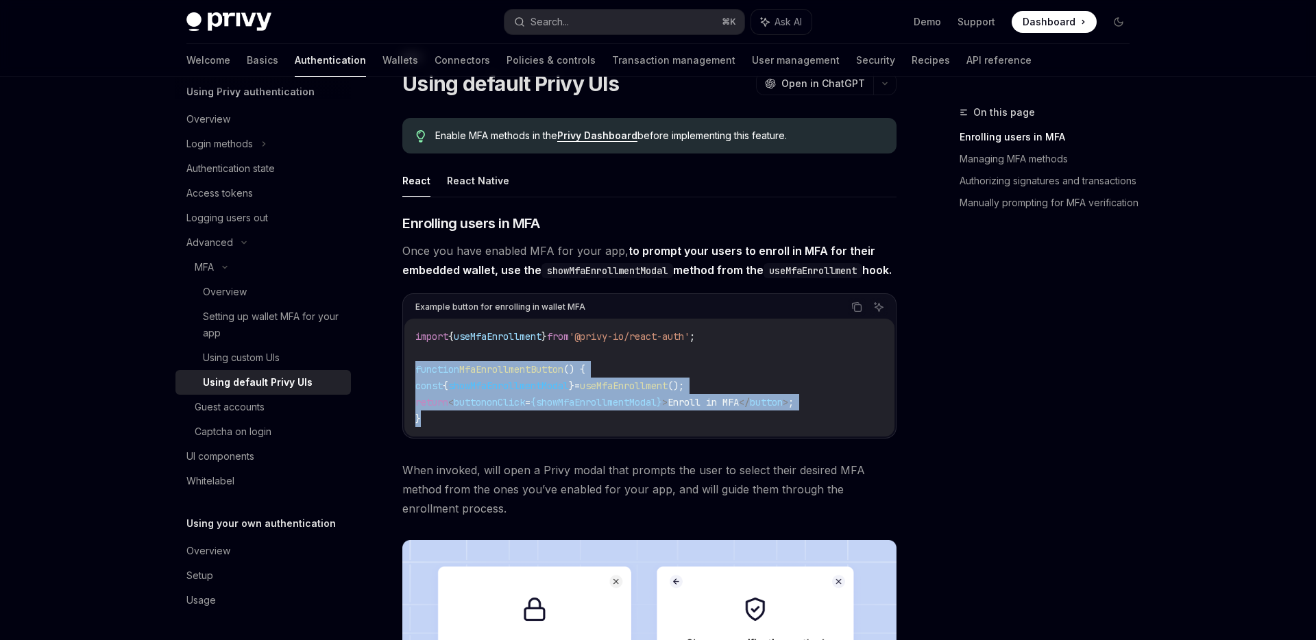
click at [465, 343] on span "useMfaEnrollment" at bounding box center [498, 336] width 88 height 12
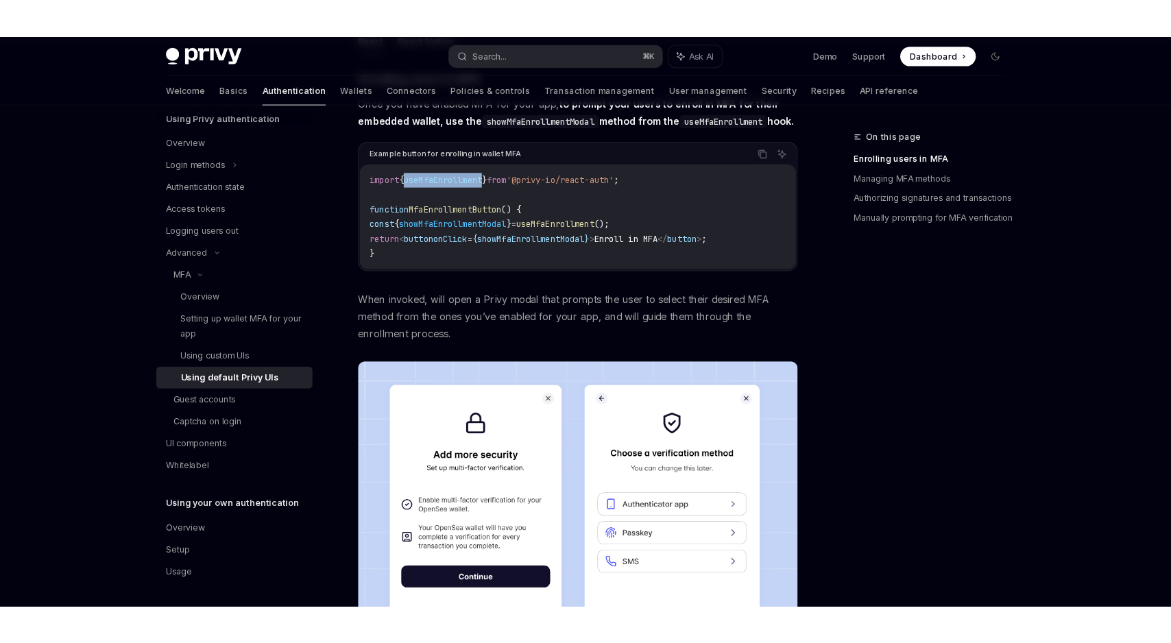
scroll to position [237, 0]
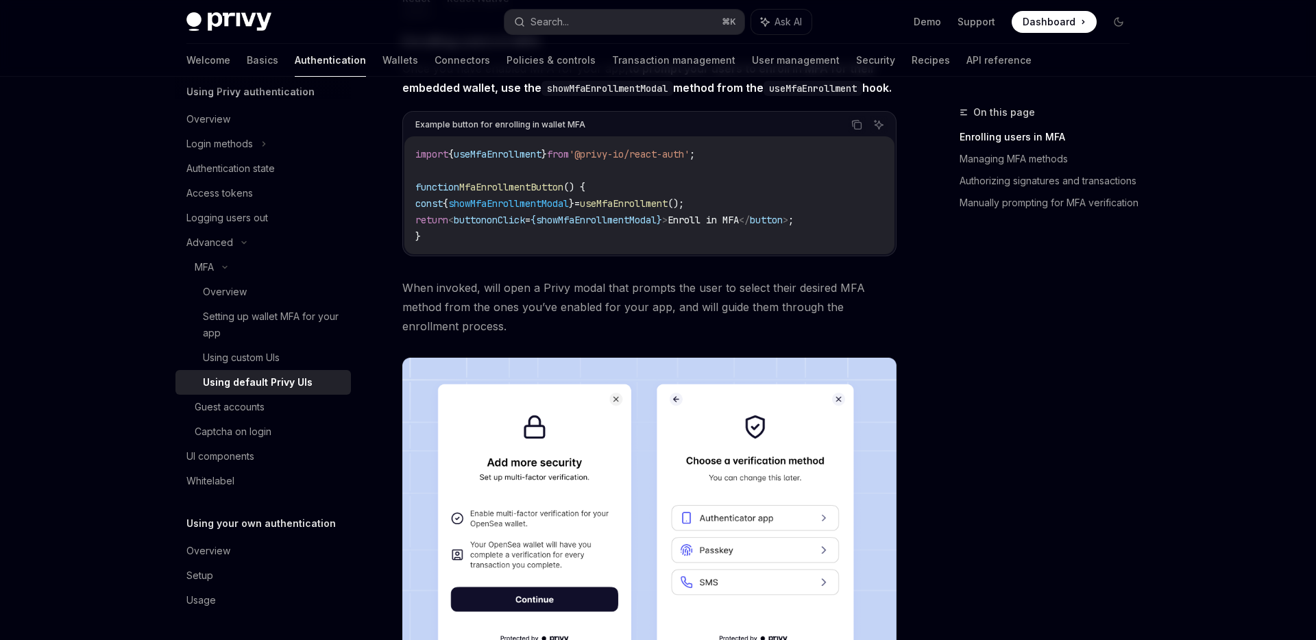
click at [486, 245] on code "import { useMfaEnrollment } from '@privy-io/react-auth' ; function MfaEnrollmen…" at bounding box center [649, 195] width 468 height 99
drag, startPoint x: 467, startPoint y: 240, endPoint x: 662, endPoint y: 235, distance: 195.5
click at [662, 226] on span "return < button onClick = { showMfaEnrollmentModal } > Enroll in MFA </ button …" at bounding box center [604, 220] width 378 height 12
click at [551, 193] on span "MfaEnrollmentButton" at bounding box center [511, 187] width 104 height 12
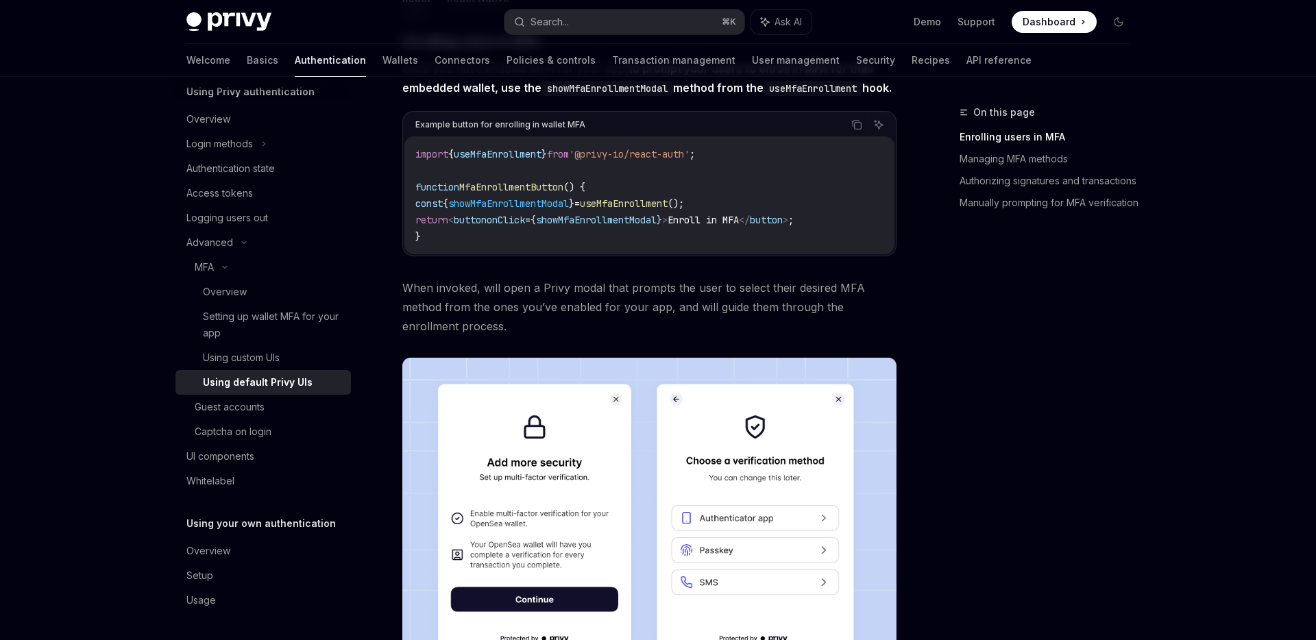
copy span "MfaEnrollmentButton"
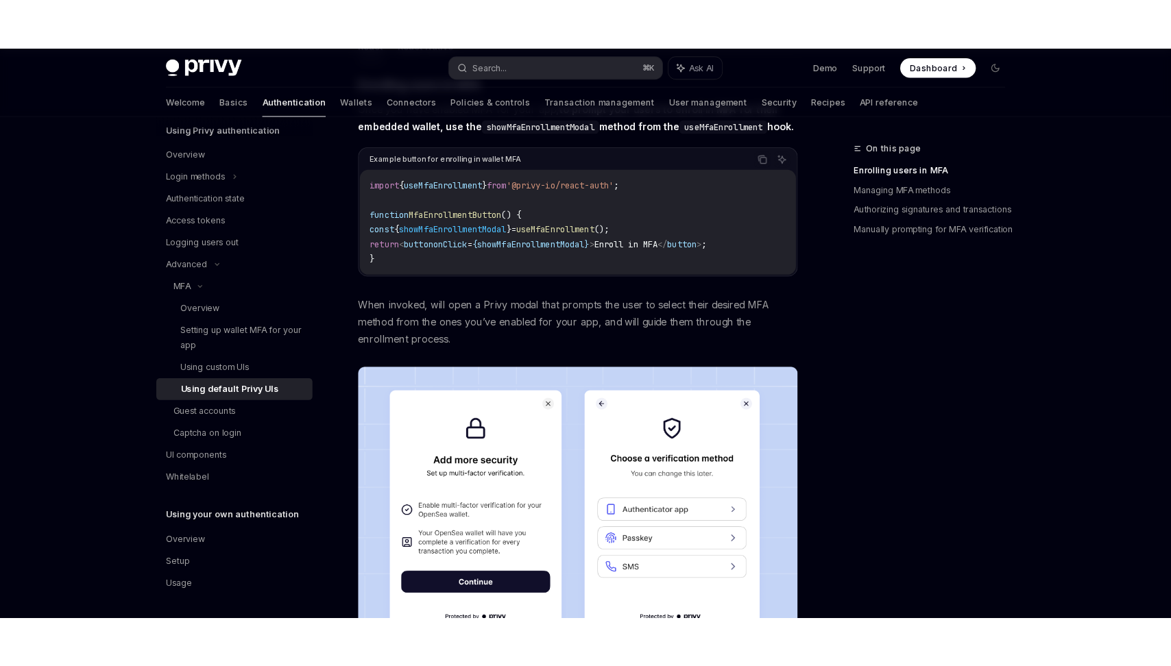
scroll to position [38, 0]
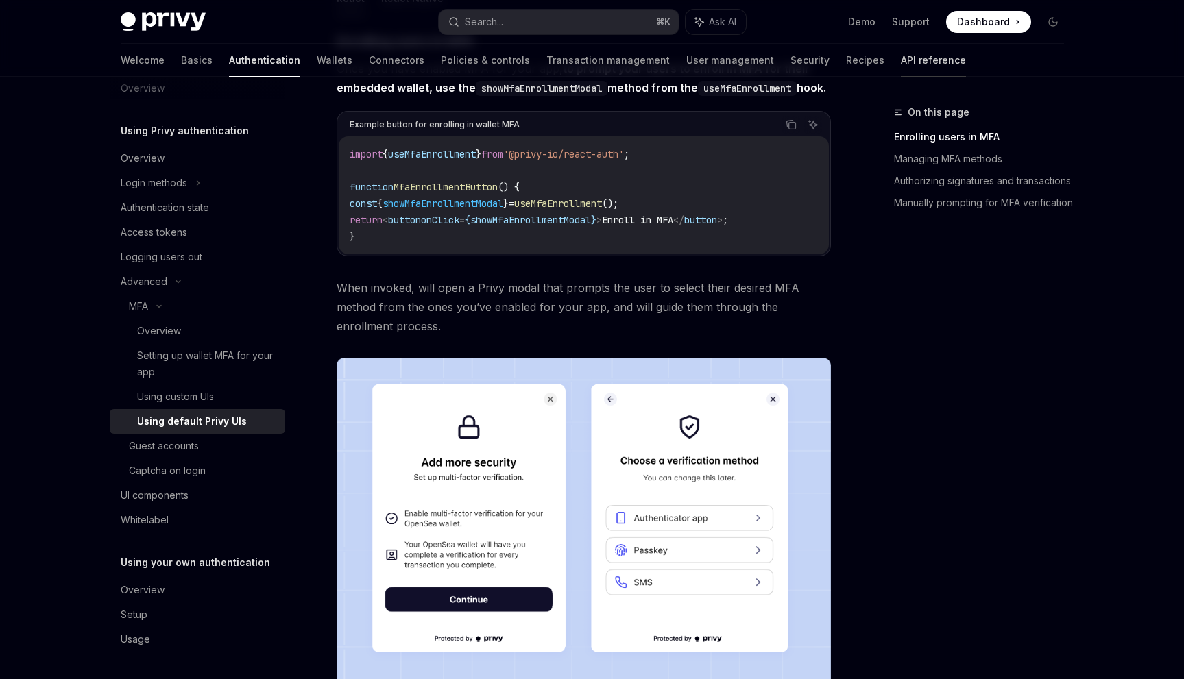
type textarea "*"
